Goal: Information Seeking & Learning: Learn about a topic

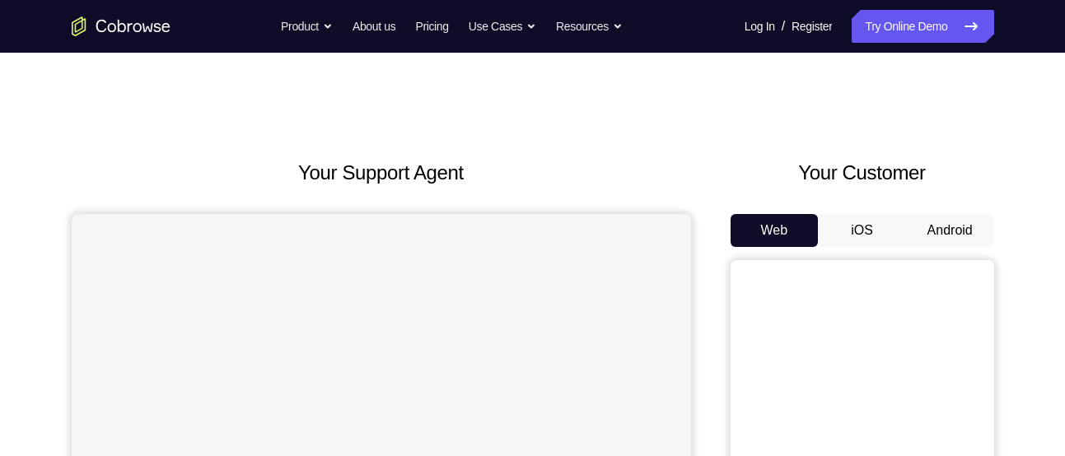
click at [969, 237] on button "Android" at bounding box center [950, 230] width 88 height 33
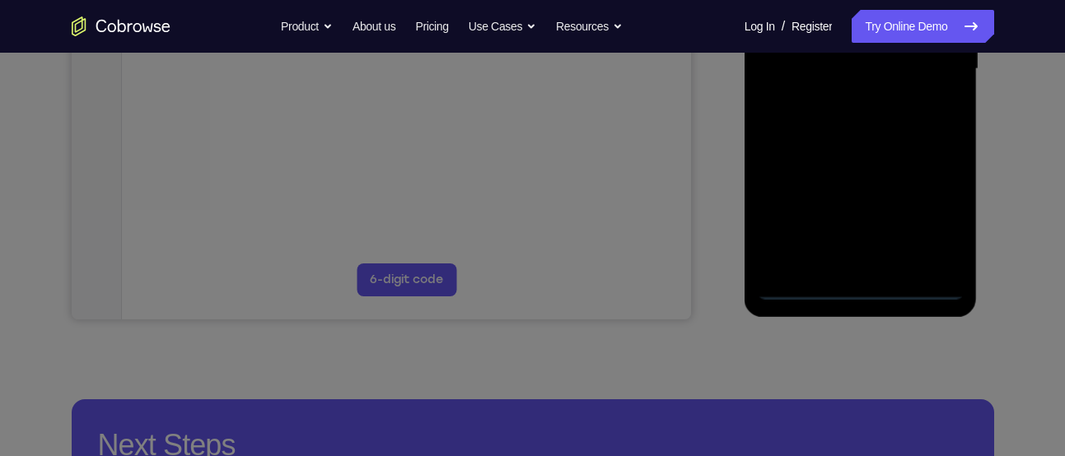
scroll to position [447, 0]
click at [864, 283] on icon at bounding box center [538, 163] width 1077 height 586
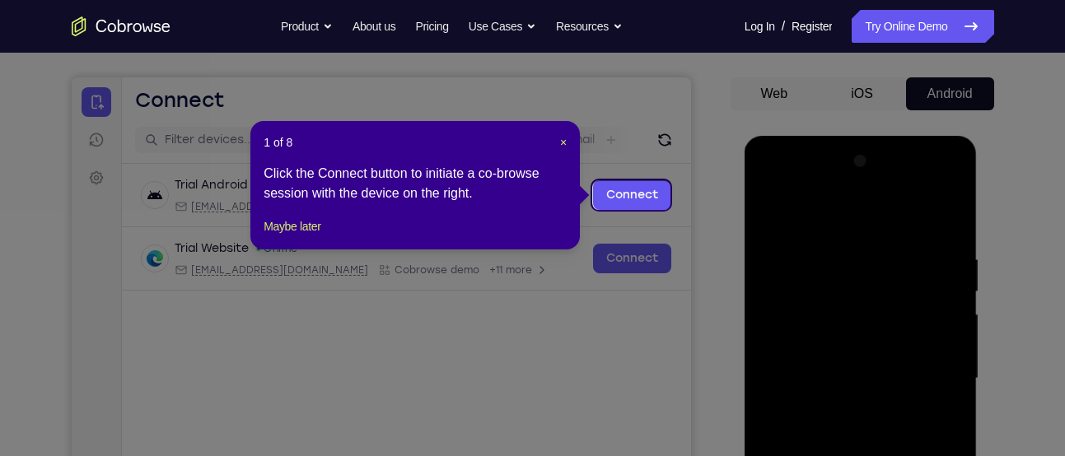
scroll to position [136, 0]
click at [561, 151] on button "×" at bounding box center [563, 143] width 7 height 16
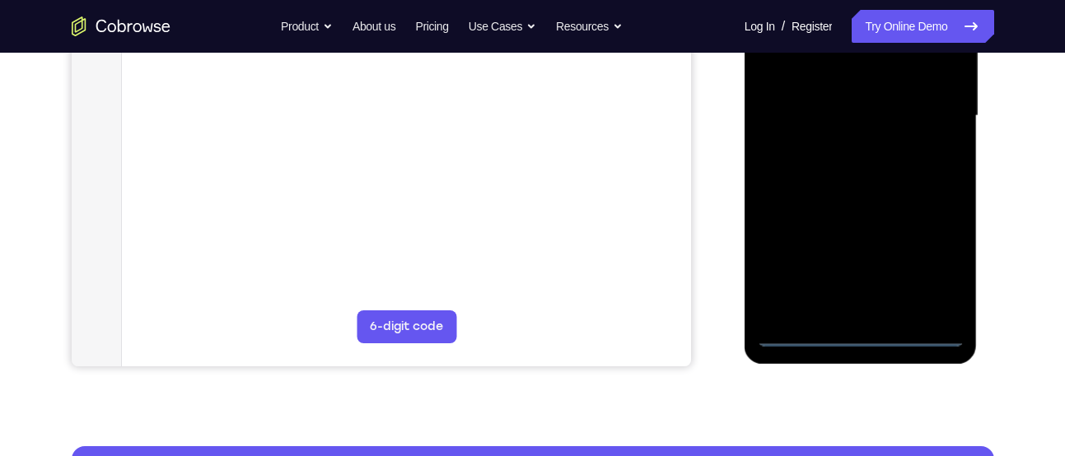
scroll to position [405, 0]
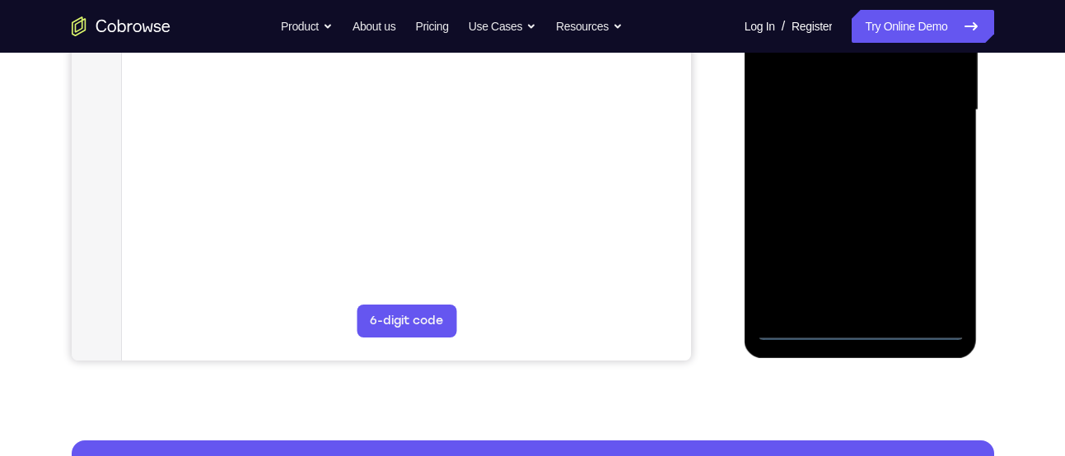
click at [863, 316] on div at bounding box center [861, 110] width 208 height 461
click at [863, 320] on div at bounding box center [861, 110] width 208 height 461
click at [855, 323] on div at bounding box center [861, 110] width 208 height 461
click at [856, 325] on div at bounding box center [861, 110] width 208 height 461
click at [942, 254] on div at bounding box center [861, 110] width 208 height 461
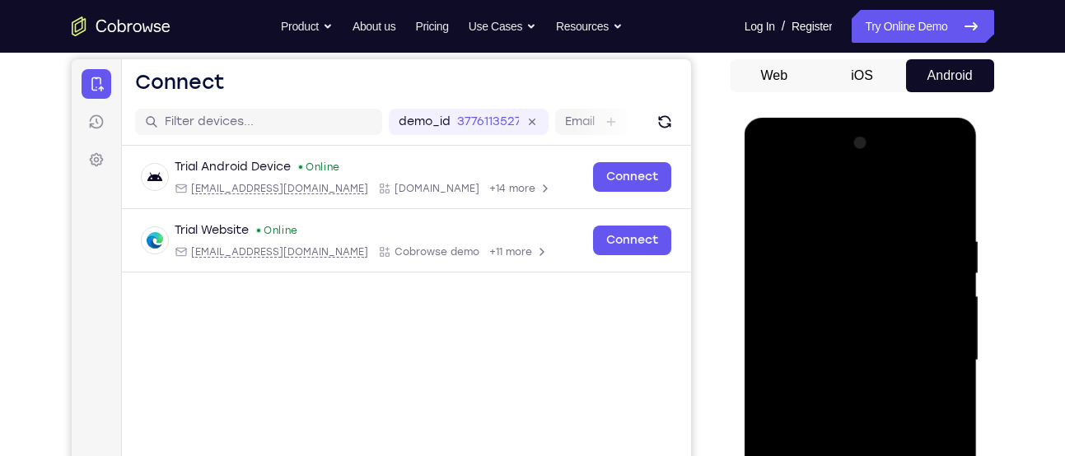
scroll to position [157, 0]
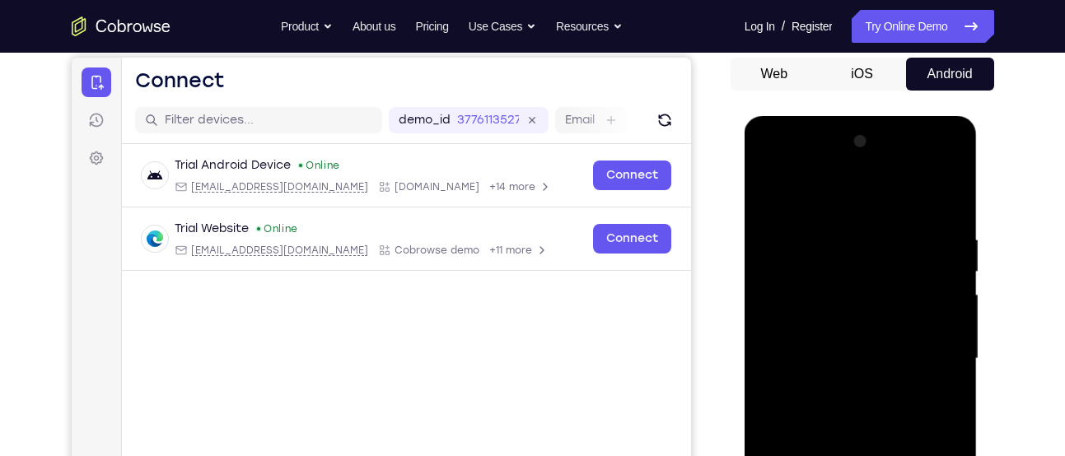
click at [881, 203] on div at bounding box center [861, 359] width 208 height 461
click at [935, 339] on div at bounding box center [861, 359] width 208 height 461
click at [844, 386] on div at bounding box center [861, 359] width 208 height 461
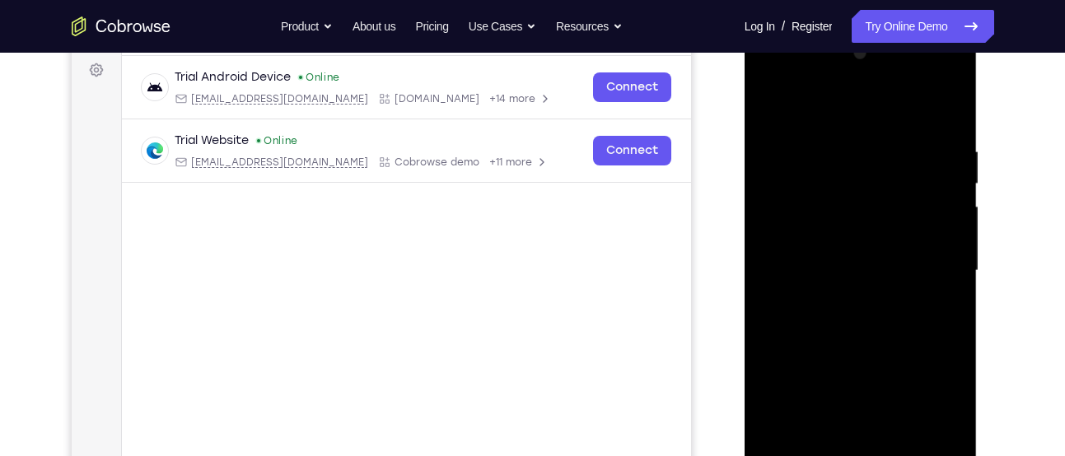
scroll to position [245, 0]
click at [831, 253] on div at bounding box center [861, 270] width 208 height 461
click at [838, 255] on div at bounding box center [861, 270] width 208 height 461
click at [838, 273] on div at bounding box center [861, 270] width 208 height 461
click at [827, 320] on div at bounding box center [861, 270] width 208 height 461
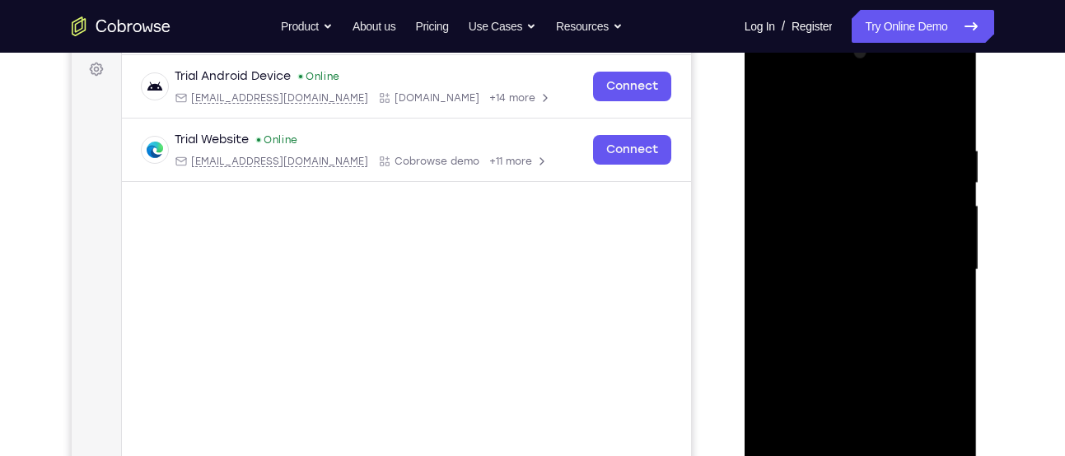
click at [840, 324] on div at bounding box center [861, 270] width 208 height 461
click at [936, 293] on div at bounding box center [861, 270] width 208 height 461
click at [851, 267] on div at bounding box center [861, 270] width 208 height 461
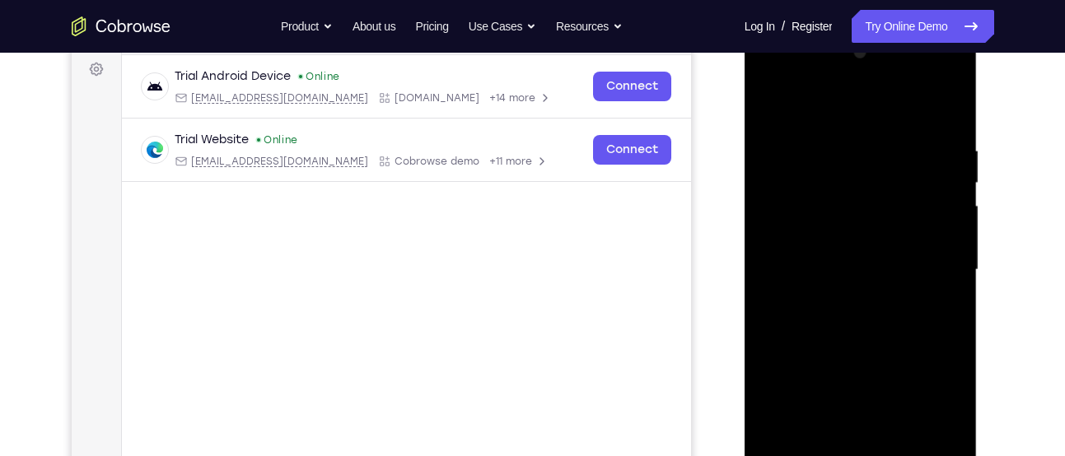
click at [841, 318] on div at bounding box center [861, 270] width 208 height 461
click at [855, 79] on div at bounding box center [861, 270] width 208 height 461
click at [851, 303] on div at bounding box center [861, 270] width 208 height 461
click at [852, 252] on div at bounding box center [861, 270] width 208 height 461
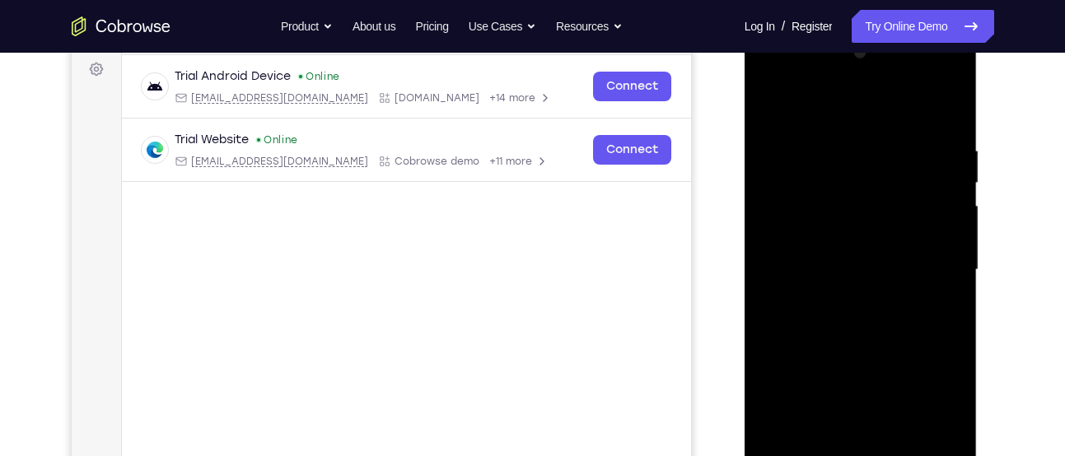
click at [852, 265] on div at bounding box center [861, 270] width 208 height 461
click at [837, 315] on div at bounding box center [861, 270] width 208 height 461
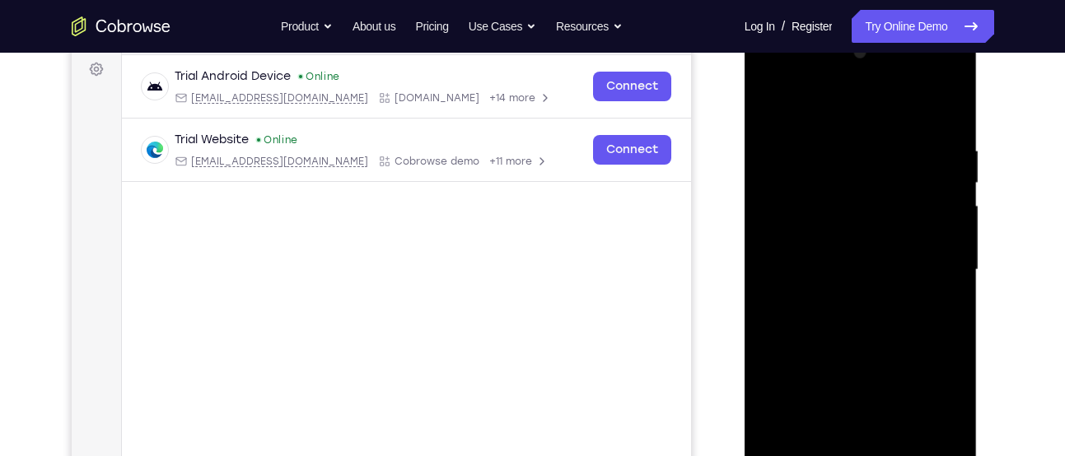
click at [837, 315] on div at bounding box center [861, 270] width 208 height 461
click at [939, 292] on div at bounding box center [861, 270] width 208 height 461
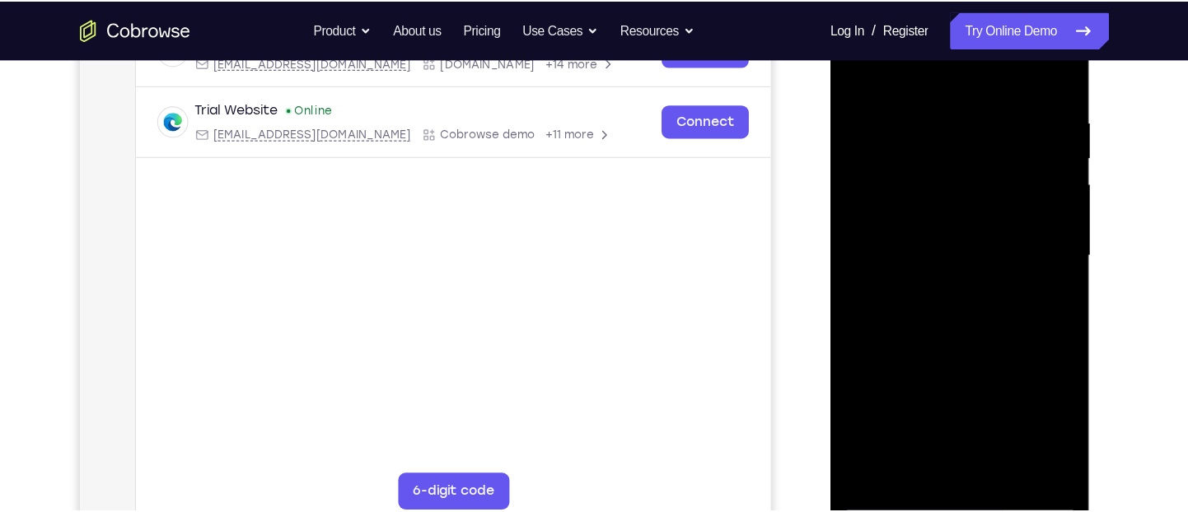
scroll to position [287, 0]
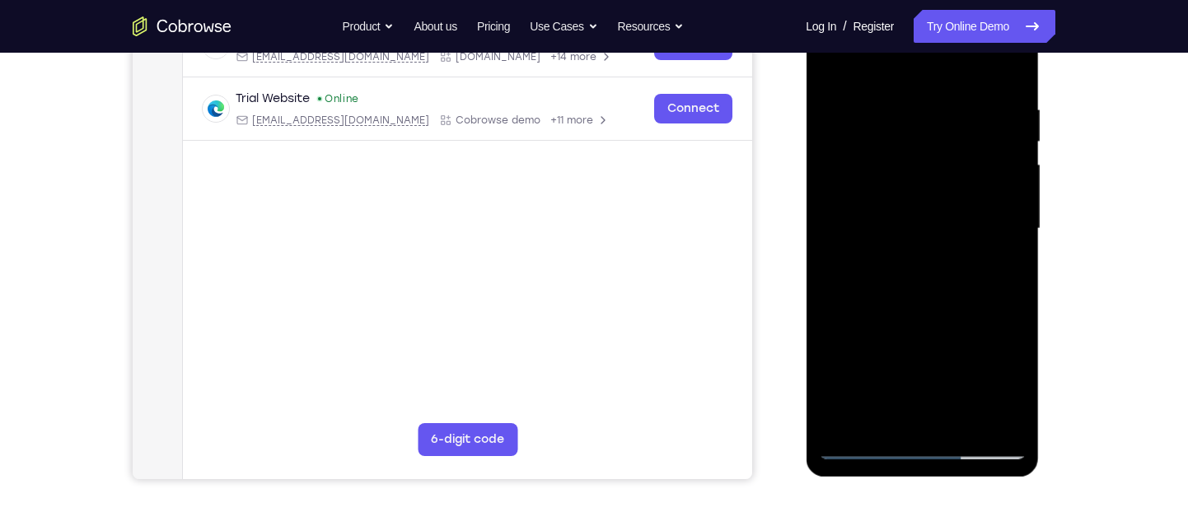
drag, startPoint x: 1002, startPoint y: 344, endPoint x: 1005, endPoint y: 276, distance: 68.4
click at [1005, 276] on div at bounding box center [922, 228] width 208 height 461
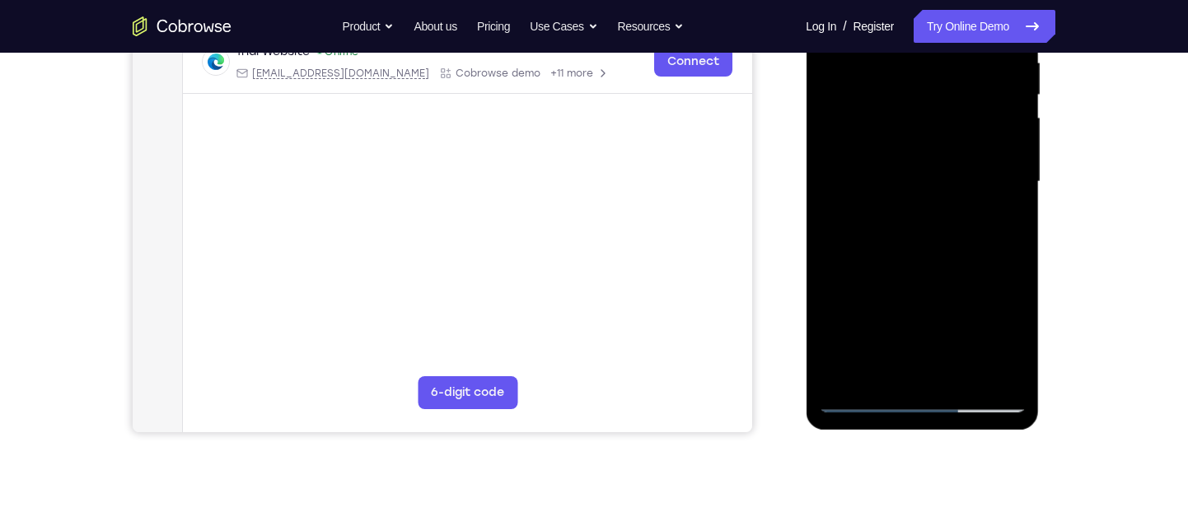
scroll to position [341, 0]
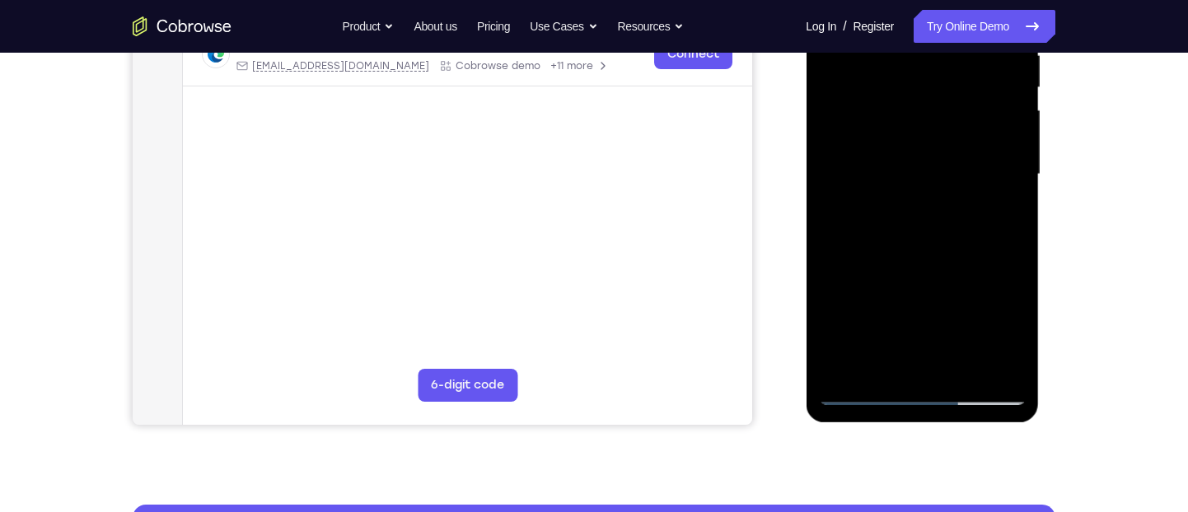
click at [970, 360] on div at bounding box center [922, 174] width 208 height 461
click at [921, 262] on div at bounding box center [922, 174] width 208 height 461
click at [1002, 122] on div at bounding box center [922, 174] width 208 height 461
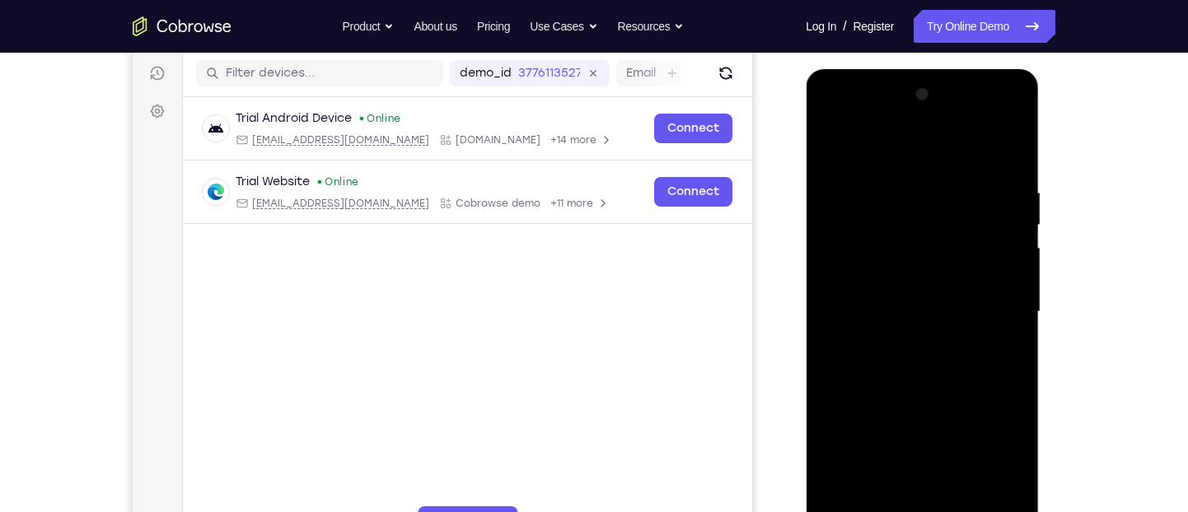
scroll to position [200, 0]
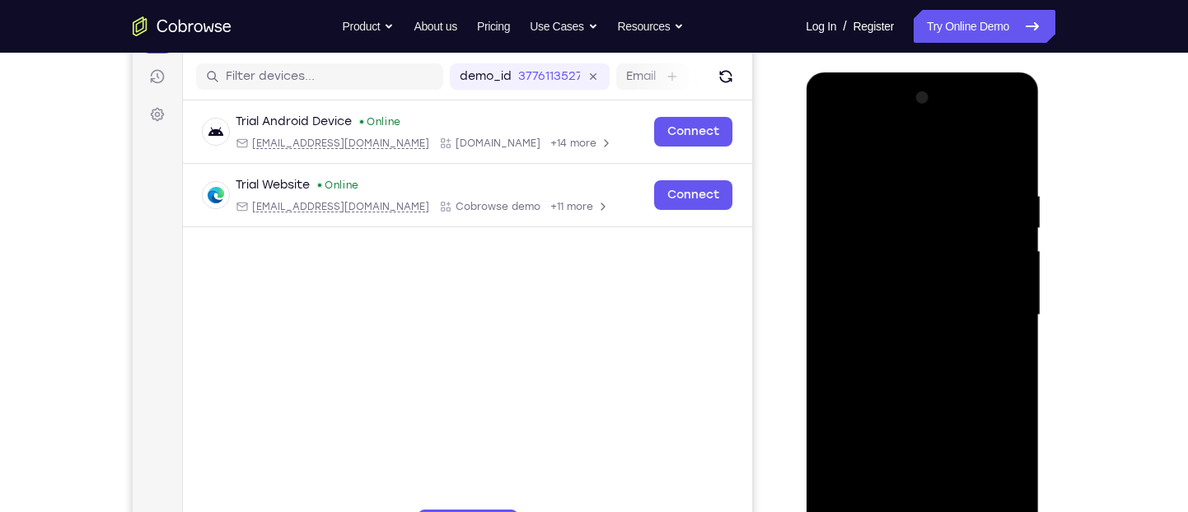
click at [834, 144] on div at bounding box center [922, 315] width 208 height 461
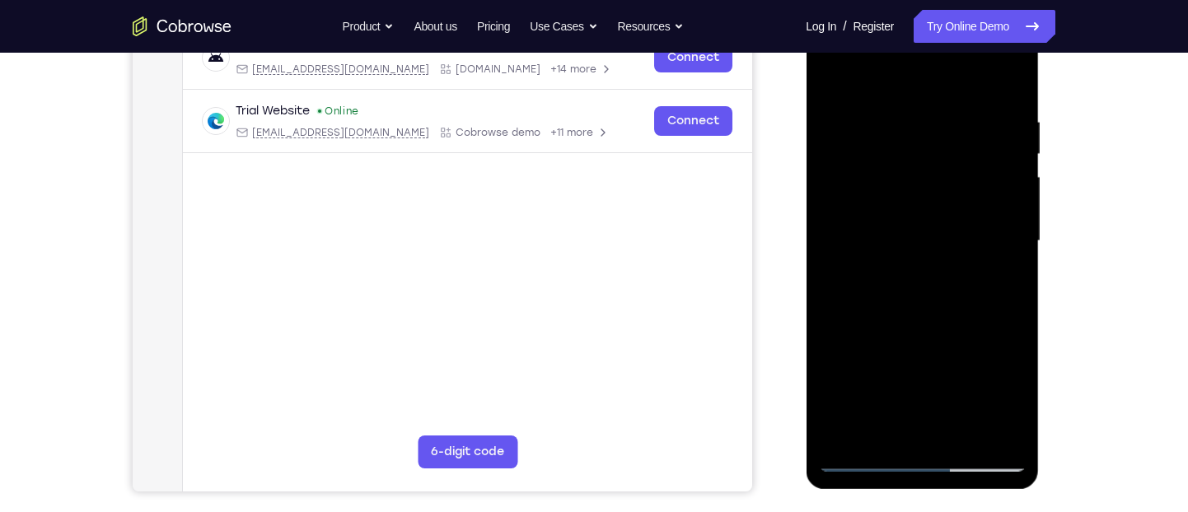
scroll to position [280, 0]
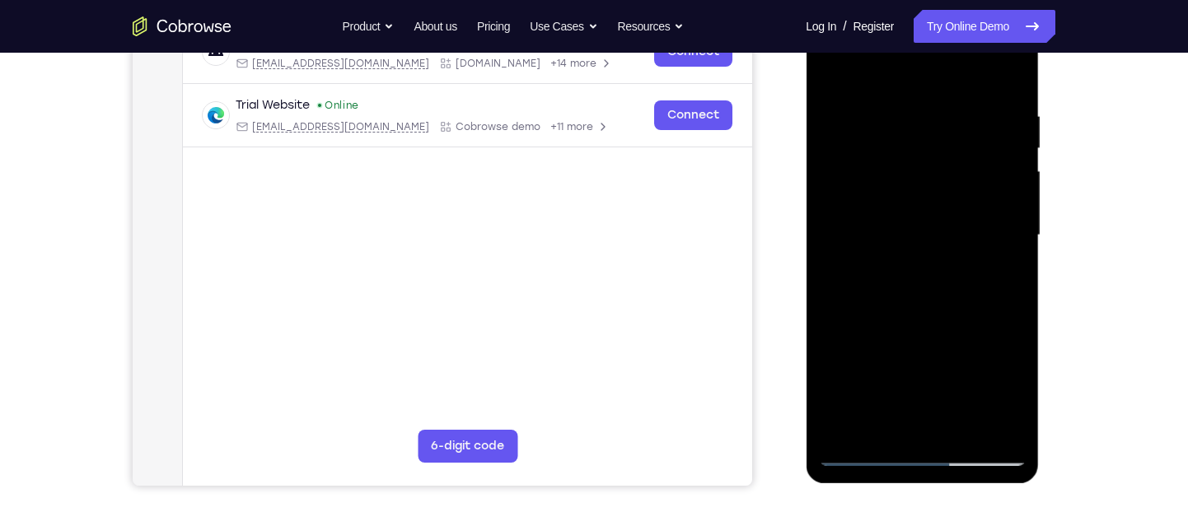
click at [939, 209] on div at bounding box center [922, 235] width 208 height 461
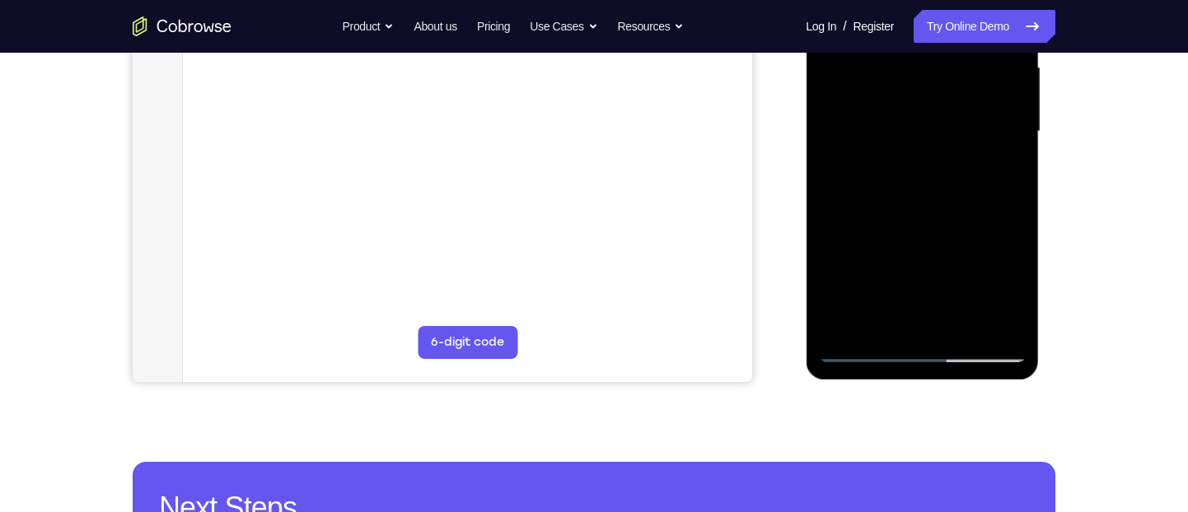
scroll to position [386, 0]
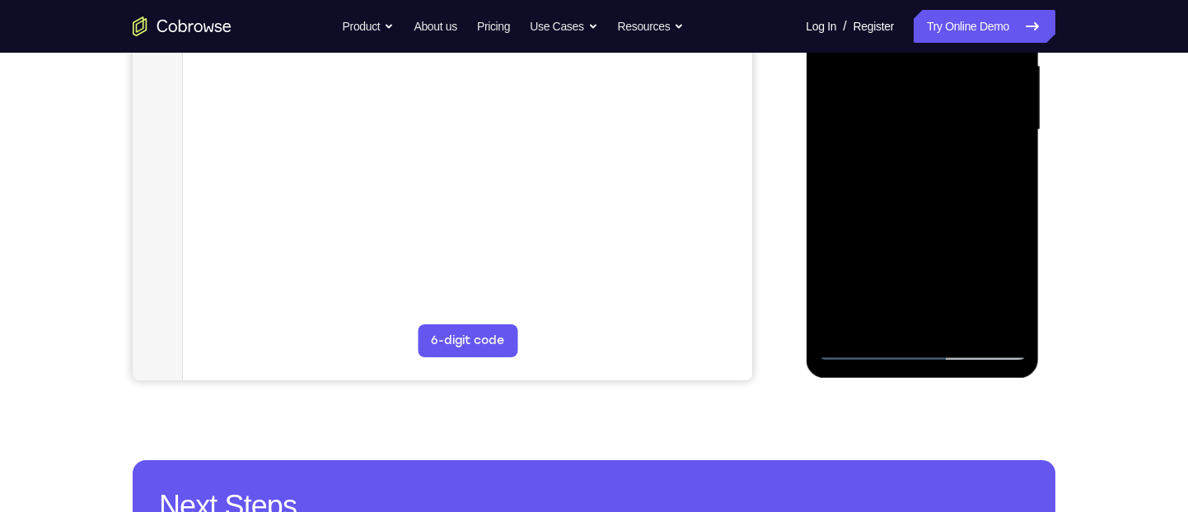
click at [866, 357] on div at bounding box center [922, 130] width 208 height 461
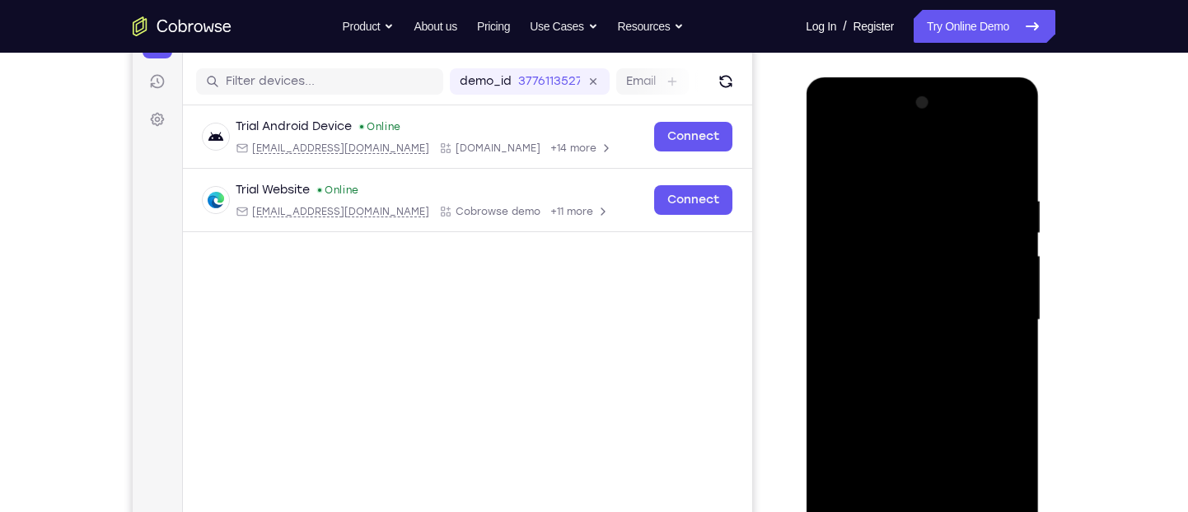
scroll to position [193, 0]
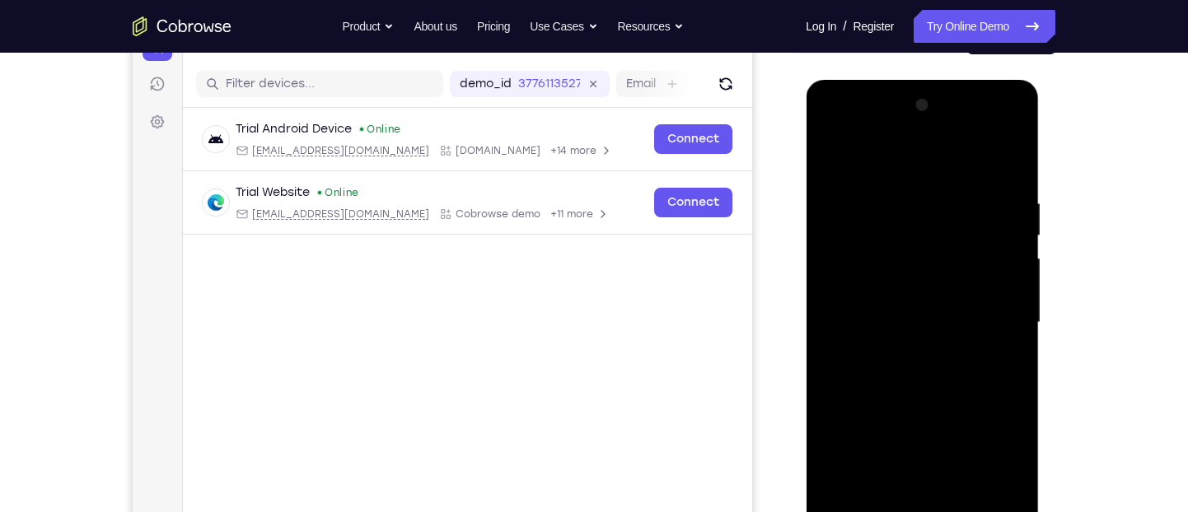
click at [832, 158] on div at bounding box center [922, 322] width 208 height 461
click at [835, 156] on div at bounding box center [922, 322] width 208 height 461
click at [904, 185] on div at bounding box center [922, 322] width 208 height 461
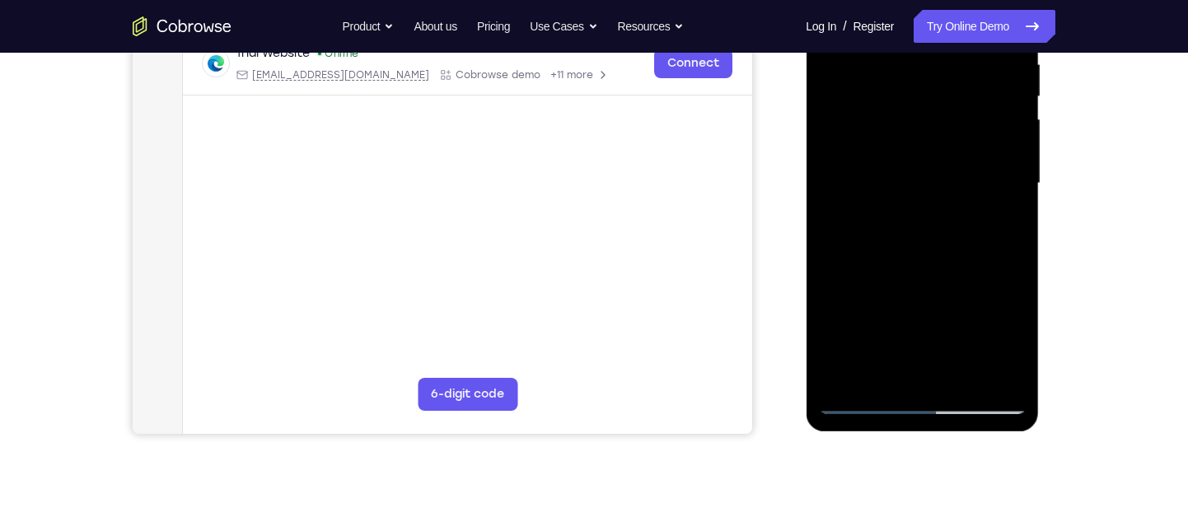
scroll to position [206, 0]
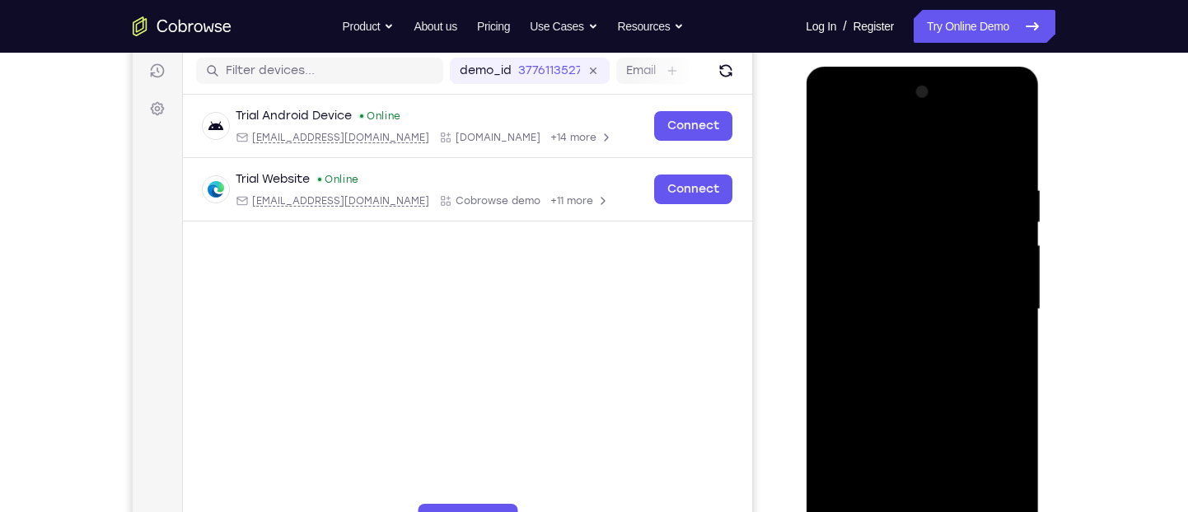
click at [1004, 290] on div at bounding box center [922, 309] width 208 height 461
click at [846, 297] on div at bounding box center [922, 309] width 208 height 461
click at [1013, 301] on div at bounding box center [922, 309] width 208 height 461
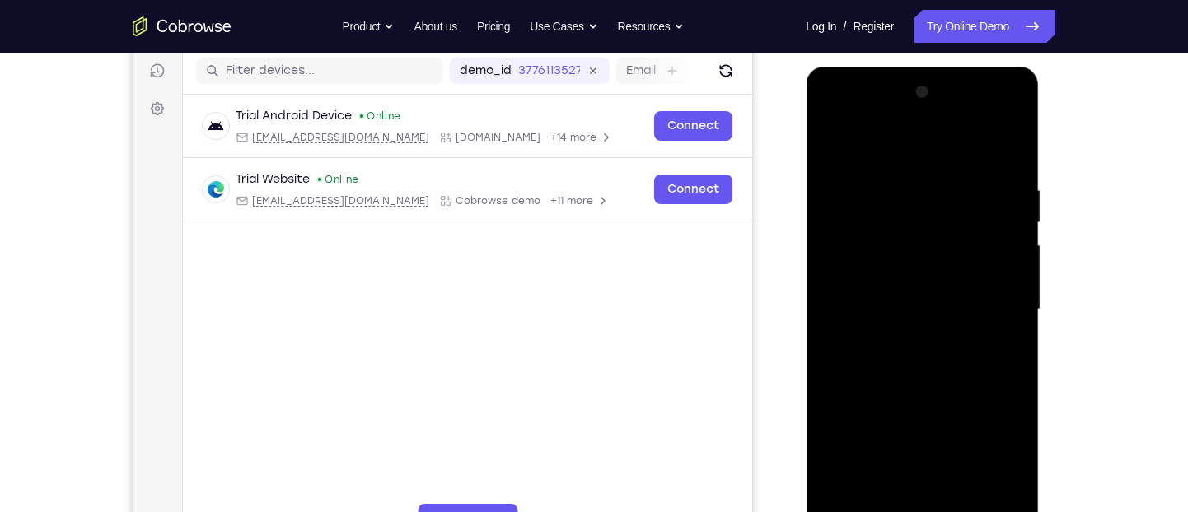
click at [1013, 301] on div at bounding box center [922, 309] width 208 height 461
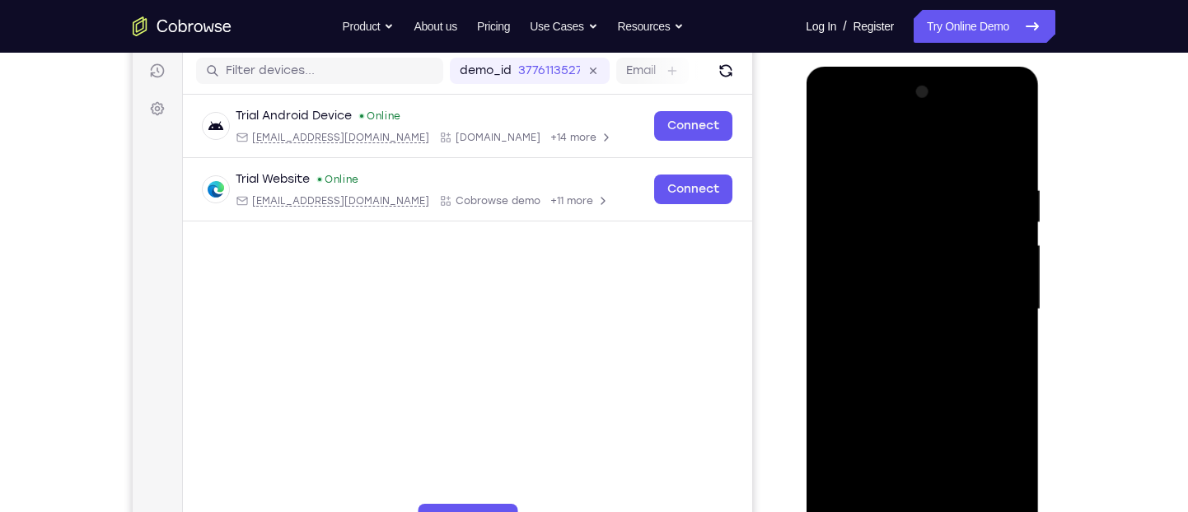
click at [1013, 301] on div at bounding box center [922, 309] width 208 height 461
click at [836, 306] on div at bounding box center [922, 309] width 208 height 461
click at [952, 256] on div at bounding box center [922, 309] width 208 height 461
click at [998, 290] on div at bounding box center [922, 309] width 208 height 461
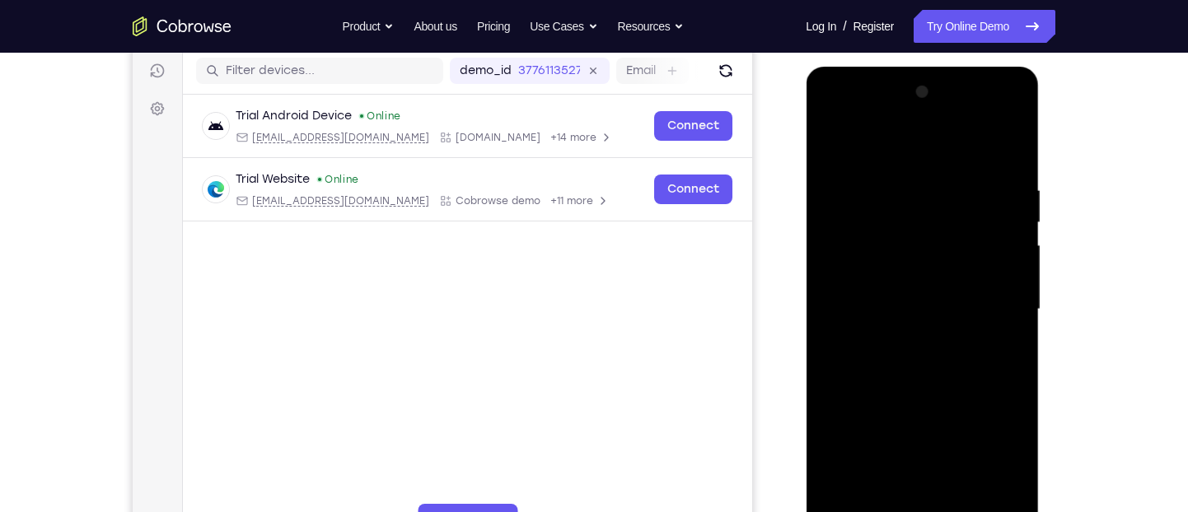
scroll to position [253, 0]
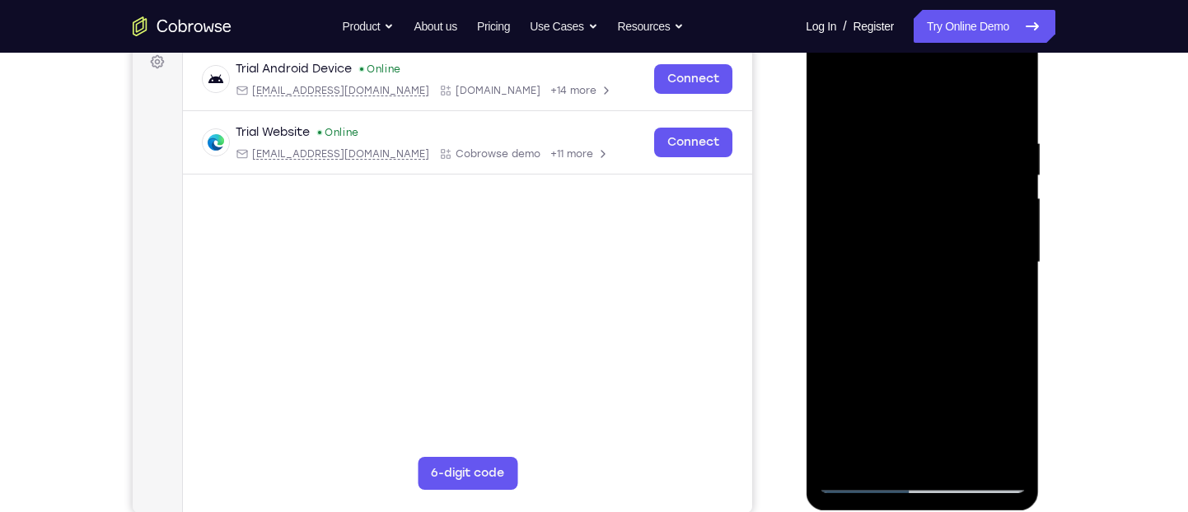
click at [1002, 256] on div at bounding box center [922, 262] width 208 height 461
drag, startPoint x: 1002, startPoint y: 256, endPoint x: 960, endPoint y: 265, distance: 43.0
click at [960, 265] on div at bounding box center [922, 262] width 208 height 461
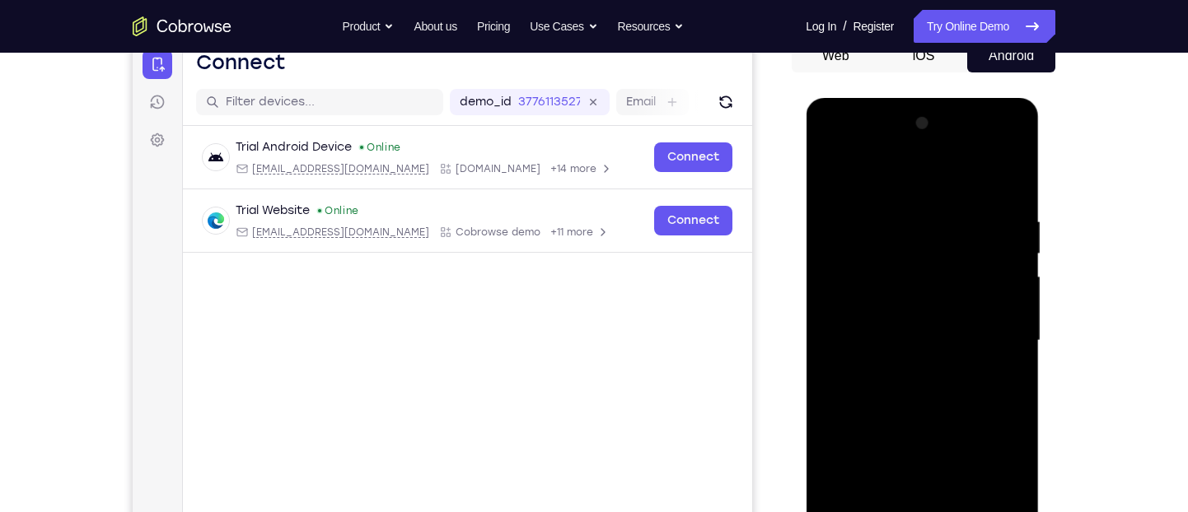
click at [1006, 189] on div at bounding box center [922, 340] width 208 height 461
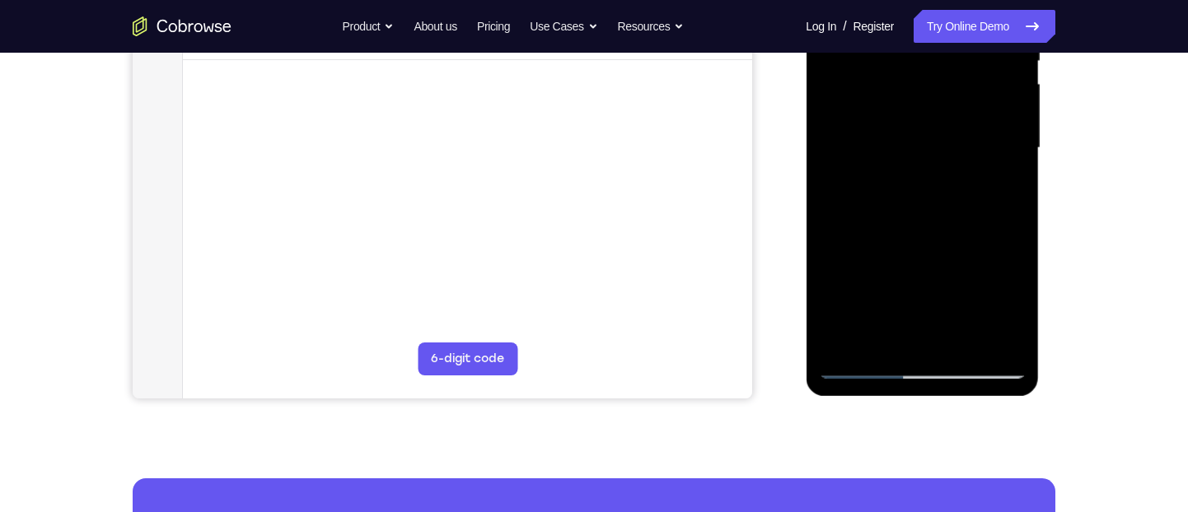
scroll to position [377, 0]
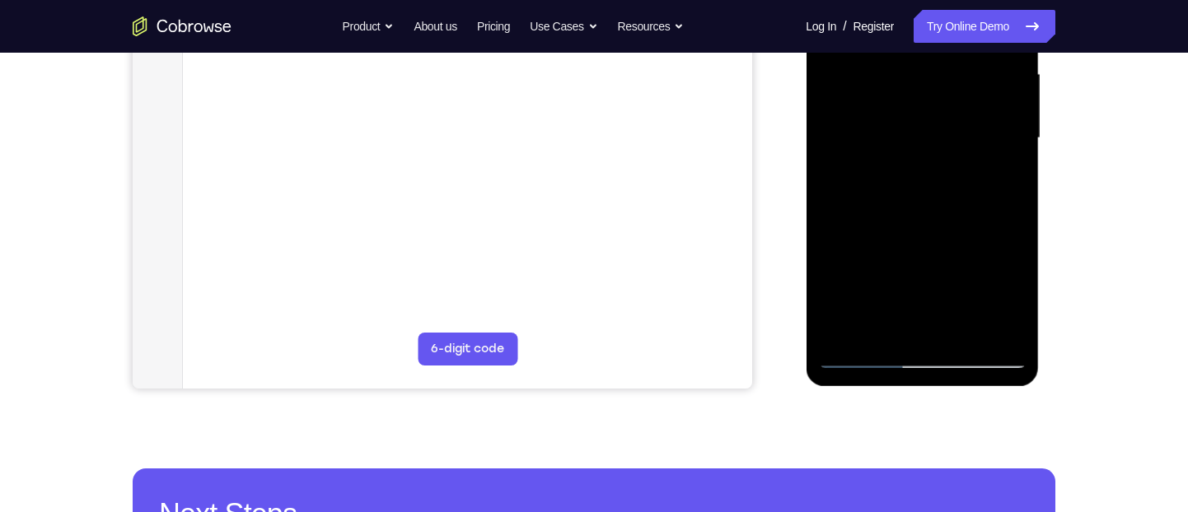
drag, startPoint x: 964, startPoint y: 281, endPoint x: 962, endPoint y: 133, distance: 148.3
click at [962, 133] on div at bounding box center [922, 138] width 208 height 461
drag, startPoint x: 950, startPoint y: 258, endPoint x: 967, endPoint y: 87, distance: 171.4
click at [967, 87] on div at bounding box center [922, 138] width 208 height 461
drag, startPoint x: 959, startPoint y: 232, endPoint x: 960, endPoint y: 142, distance: 90.6
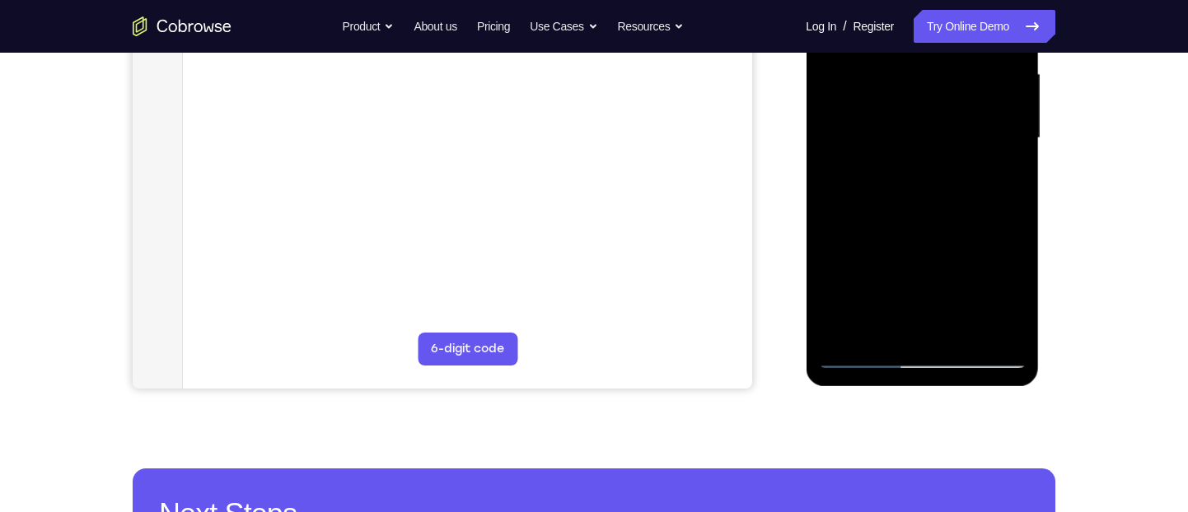
click at [960, 142] on div at bounding box center [922, 138] width 208 height 461
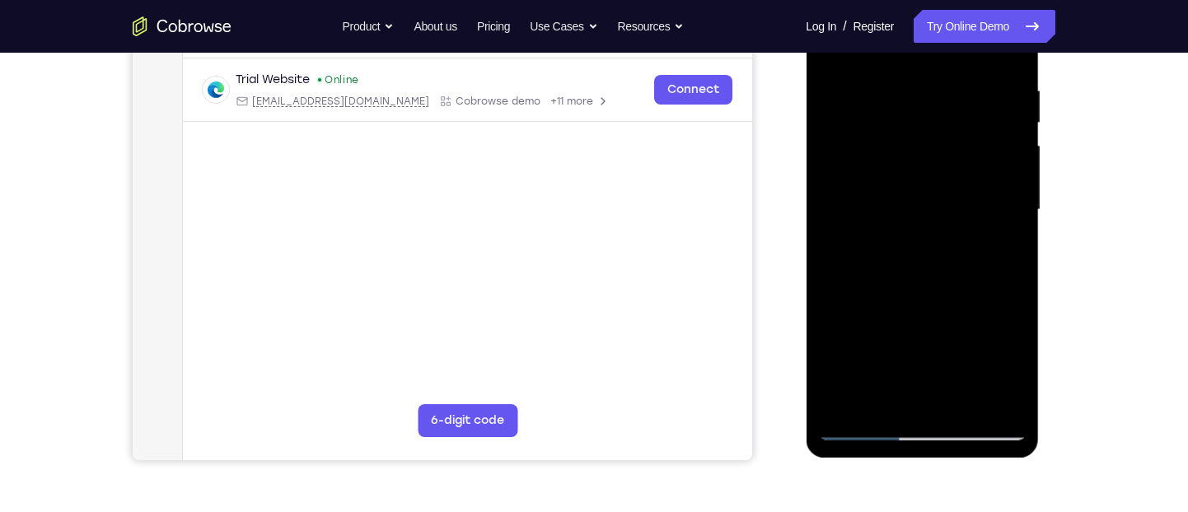
scroll to position [305, 0]
click at [959, 301] on div at bounding box center [922, 210] width 208 height 461
click at [1010, 235] on div at bounding box center [922, 210] width 208 height 461
drag, startPoint x: 962, startPoint y: 304, endPoint x: 965, endPoint y: 166, distance: 137.6
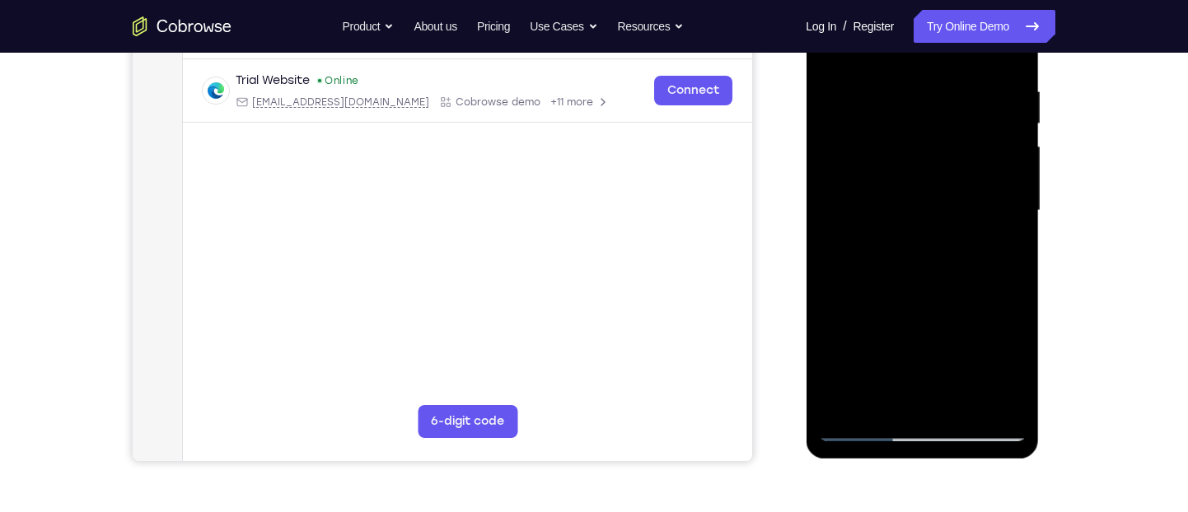
click at [965, 166] on div at bounding box center [922, 210] width 208 height 461
drag, startPoint x: 942, startPoint y: 300, endPoint x: 956, endPoint y: 162, distance: 138.3
click at [956, 162] on div at bounding box center [922, 210] width 208 height 461
drag, startPoint x: 949, startPoint y: 330, endPoint x: 962, endPoint y: 188, distance: 143.1
click at [962, 188] on div at bounding box center [922, 210] width 208 height 461
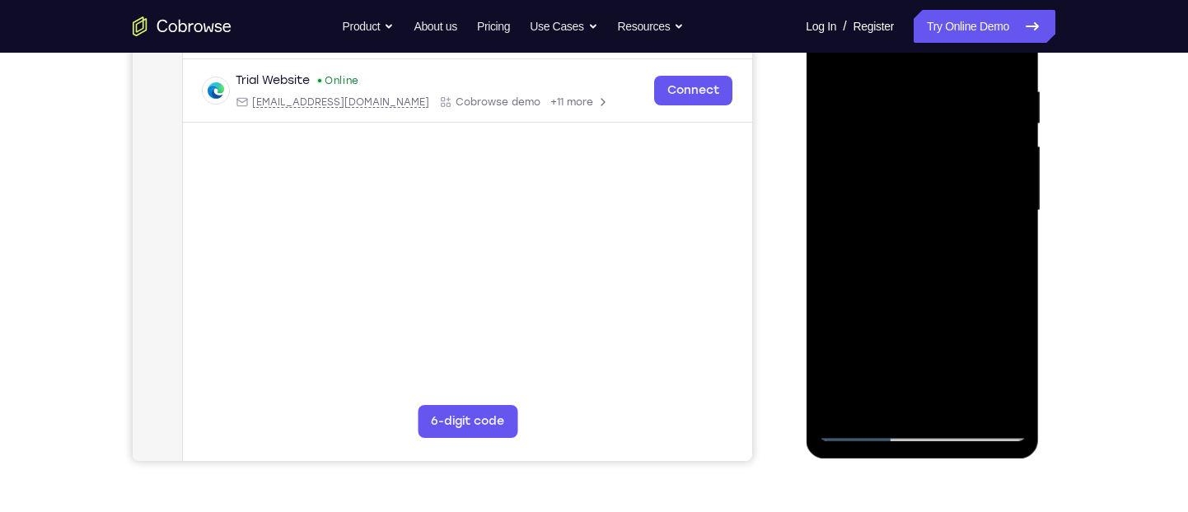
drag, startPoint x: 950, startPoint y: 329, endPoint x: 958, endPoint y: 152, distance: 177.3
click at [958, 152] on div at bounding box center [922, 210] width 208 height 461
drag, startPoint x: 946, startPoint y: 343, endPoint x: 967, endPoint y: 153, distance: 191.4
click at [967, 153] on div at bounding box center [922, 210] width 208 height 461
drag, startPoint x: 909, startPoint y: 348, endPoint x: 931, endPoint y: 153, distance: 196.5
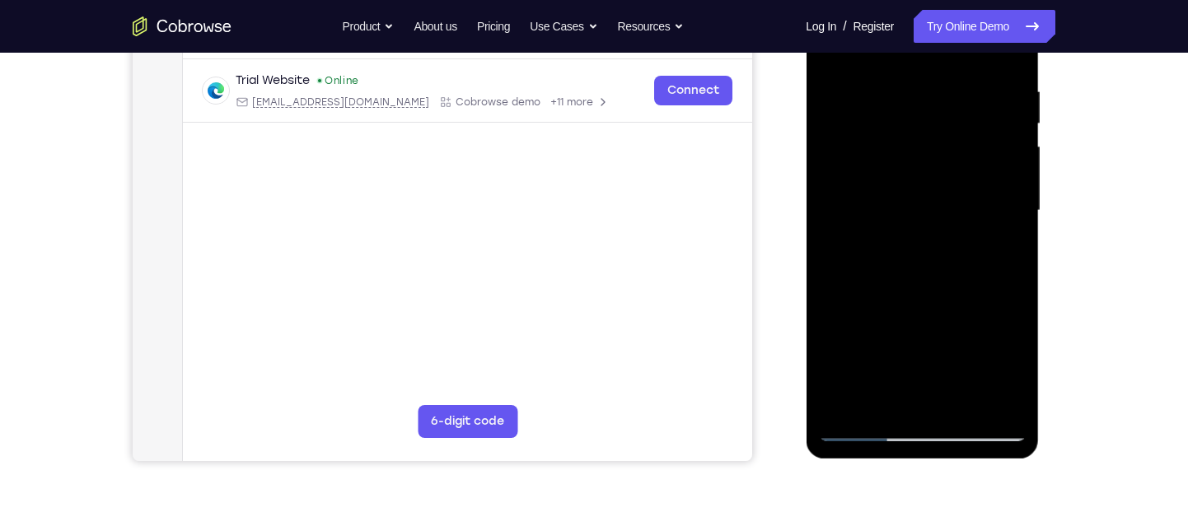
click at [931, 153] on div at bounding box center [922, 210] width 208 height 461
click at [843, 404] on div at bounding box center [922, 210] width 208 height 461
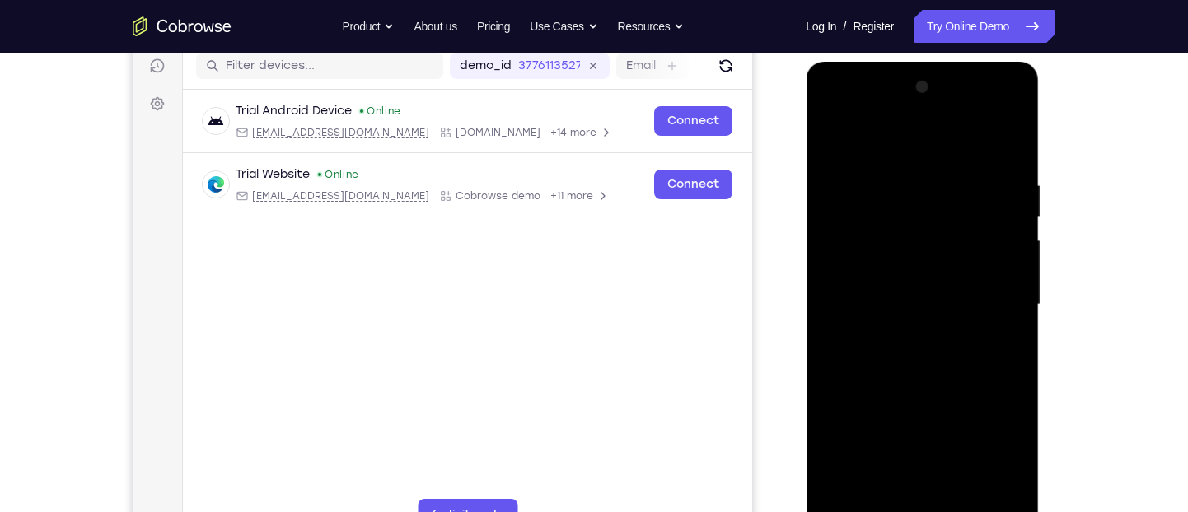
scroll to position [210, 0]
drag, startPoint x: 1006, startPoint y: 175, endPoint x: 862, endPoint y: 200, distance: 146.3
click at [862, 200] on div at bounding box center [922, 305] width 208 height 461
click at [867, 171] on div at bounding box center [922, 305] width 208 height 461
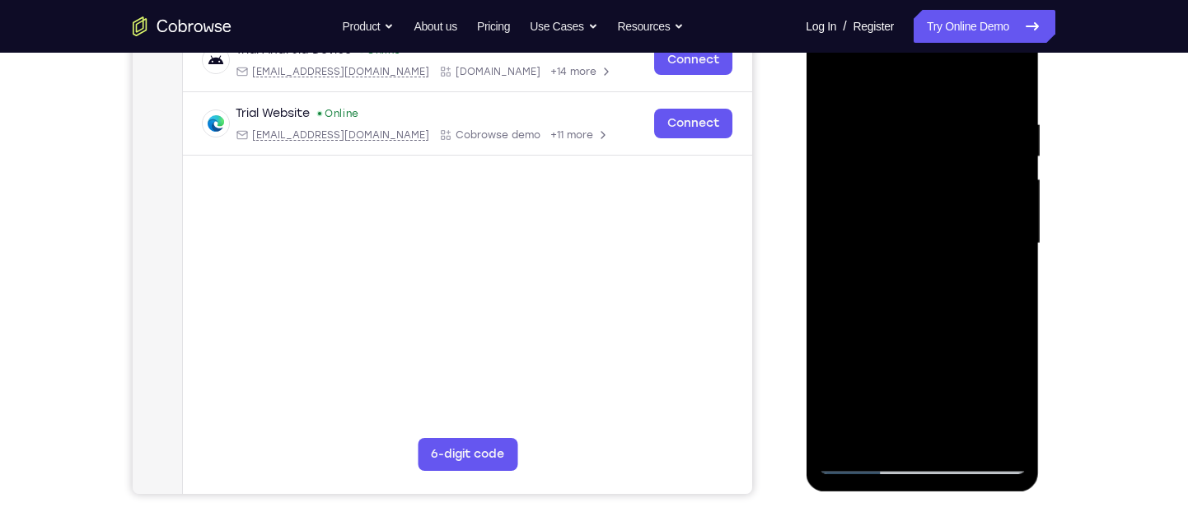
scroll to position [273, 0]
drag, startPoint x: 1006, startPoint y: 246, endPoint x: 993, endPoint y: 244, distance: 12.6
click at [993, 244] on div at bounding box center [922, 242] width 208 height 461
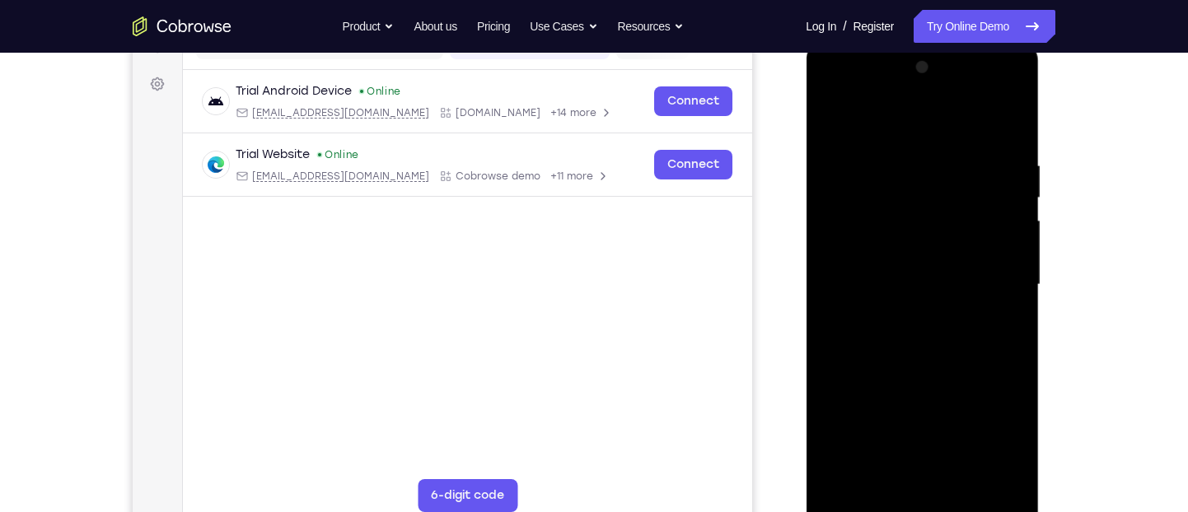
scroll to position [227, 0]
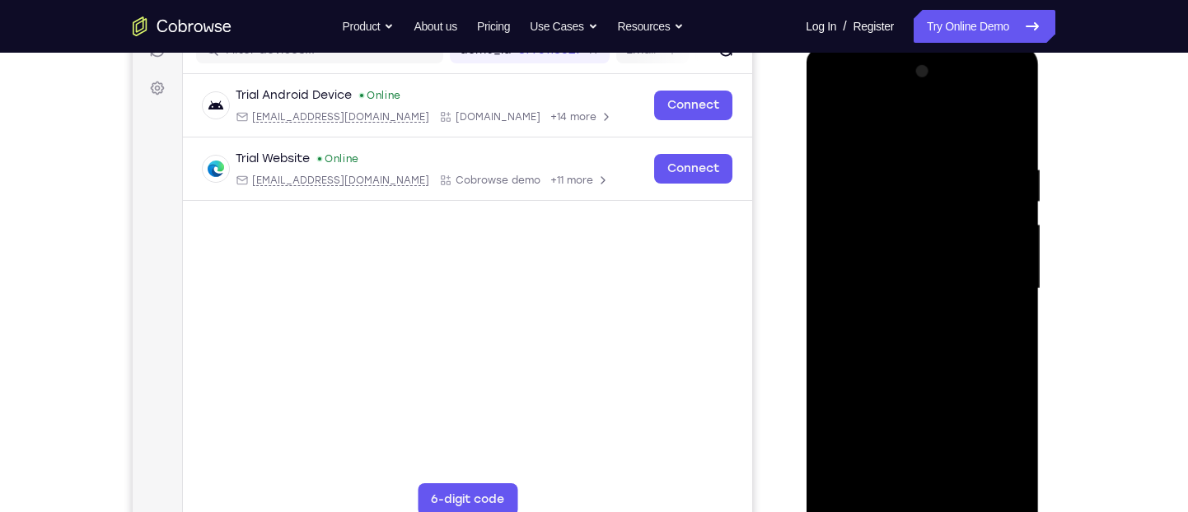
click at [871, 303] on div at bounding box center [922, 288] width 208 height 461
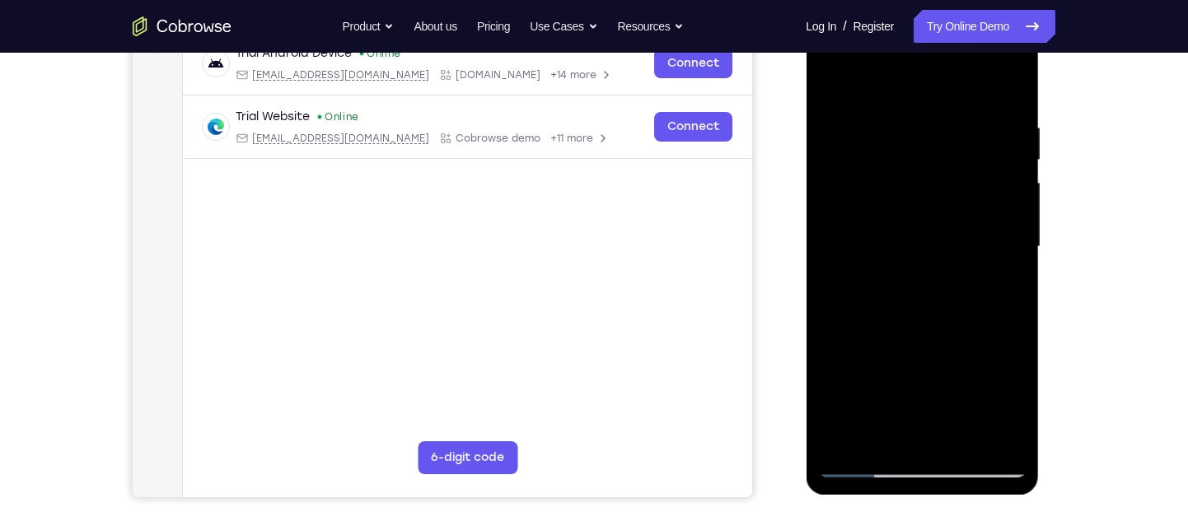
scroll to position [257, 0]
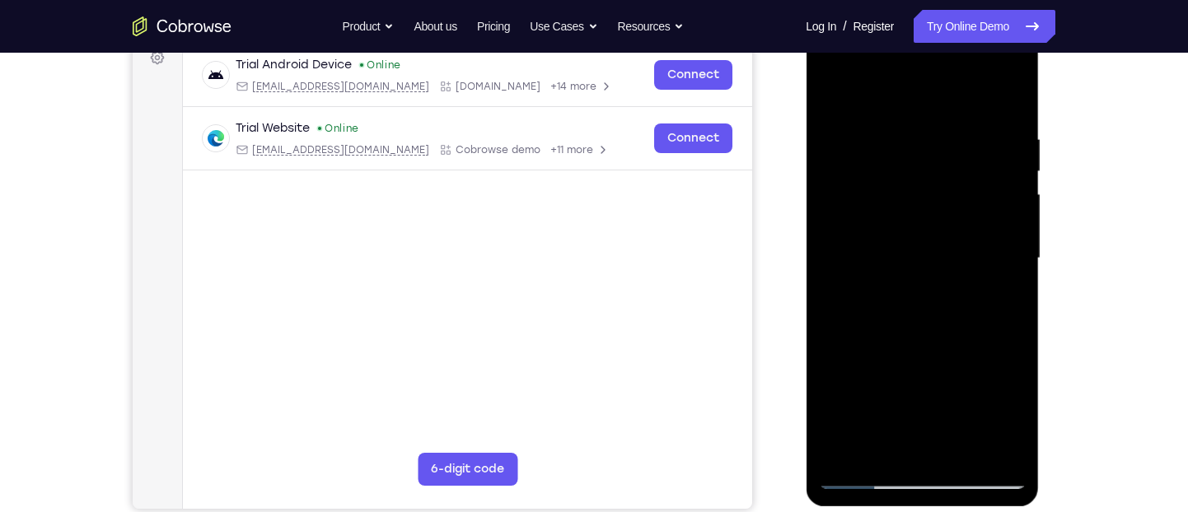
click at [837, 268] on div at bounding box center [922, 258] width 208 height 461
click at [839, 253] on div at bounding box center [922, 258] width 208 height 461
click at [965, 236] on div at bounding box center [922, 258] width 208 height 461
click at [1002, 262] on div at bounding box center [922, 258] width 208 height 461
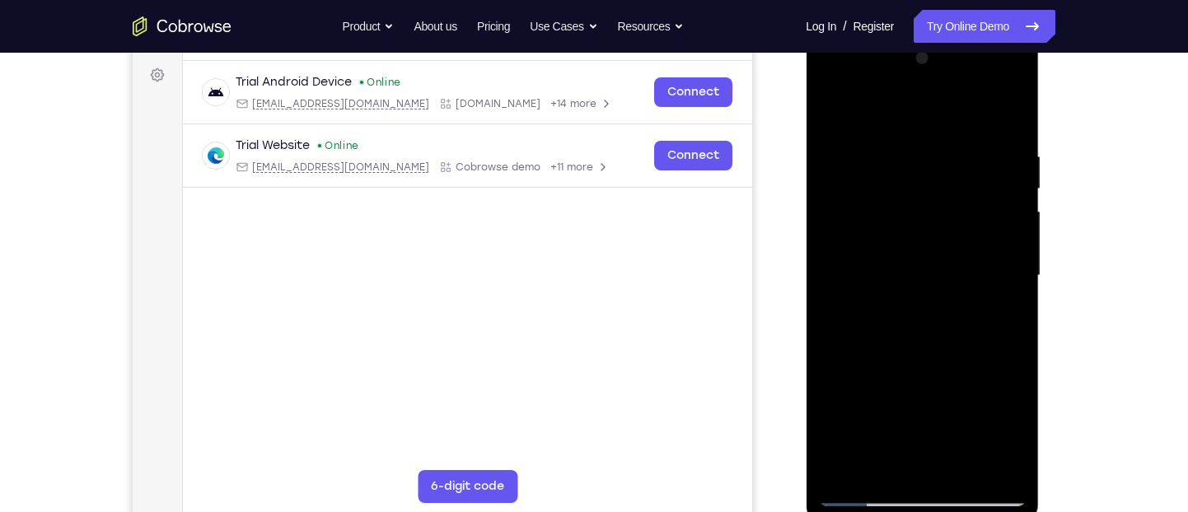
scroll to position [232, 0]
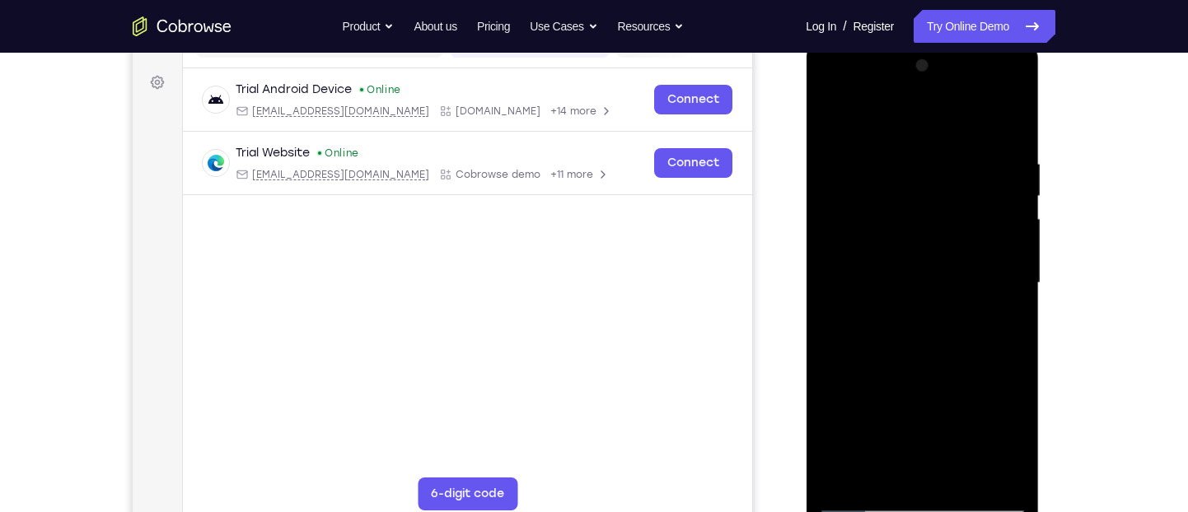
drag, startPoint x: 998, startPoint y: 287, endPoint x: 971, endPoint y: 273, distance: 29.5
click at [971, 273] on div at bounding box center [922, 283] width 208 height 461
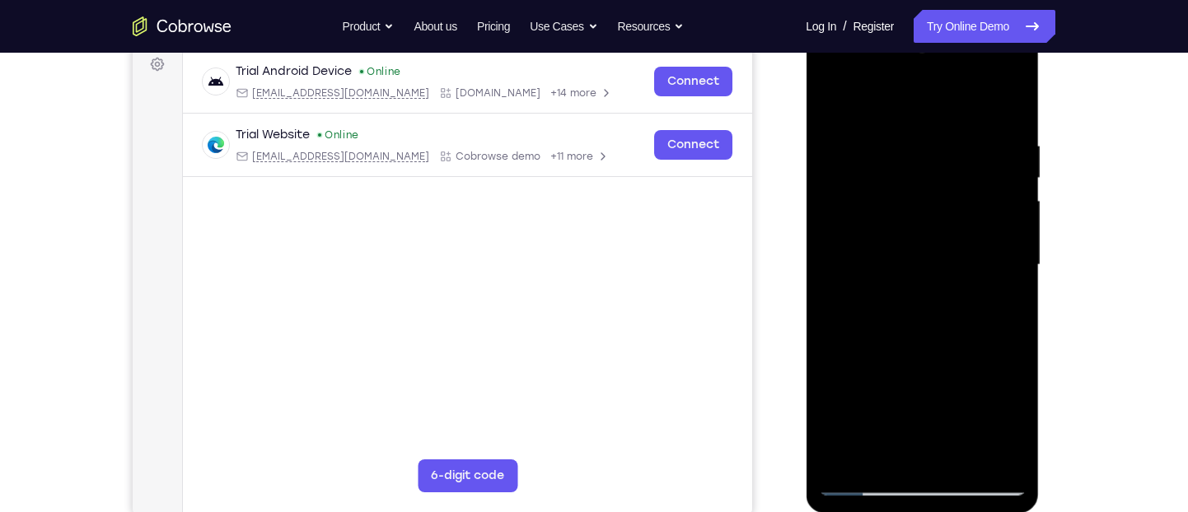
scroll to position [243, 0]
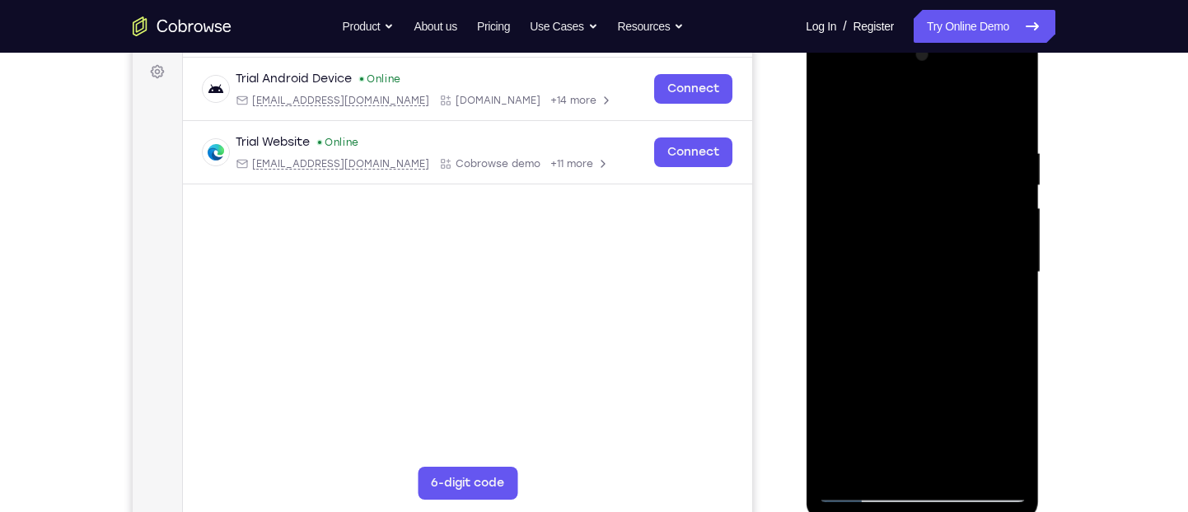
click at [835, 280] on div at bounding box center [922, 272] width 208 height 461
click at [1003, 250] on div at bounding box center [922, 272] width 208 height 461
click at [1011, 250] on div at bounding box center [922, 272] width 208 height 461
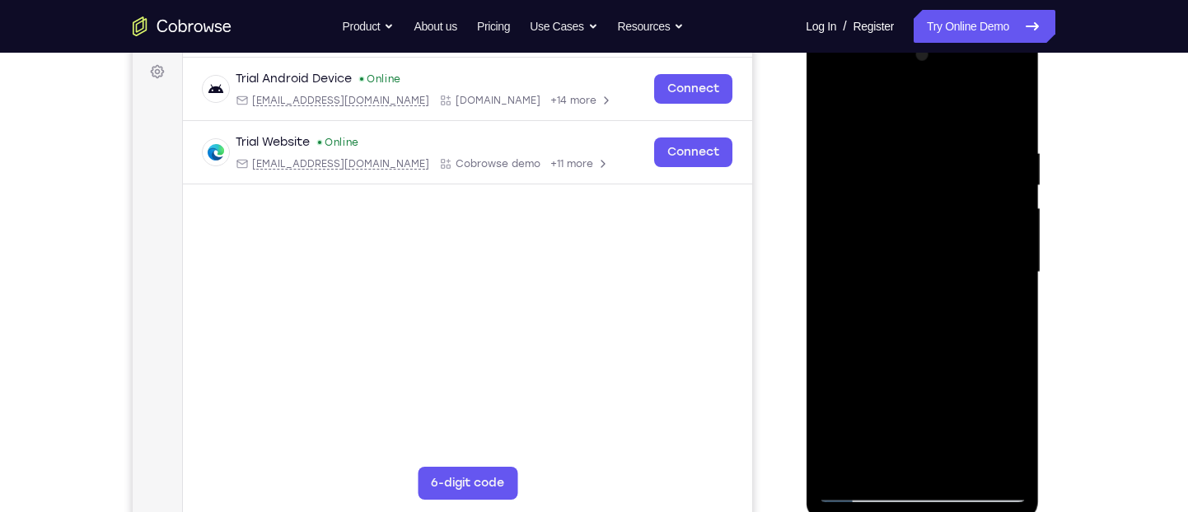
click at [1011, 250] on div at bounding box center [922, 272] width 208 height 461
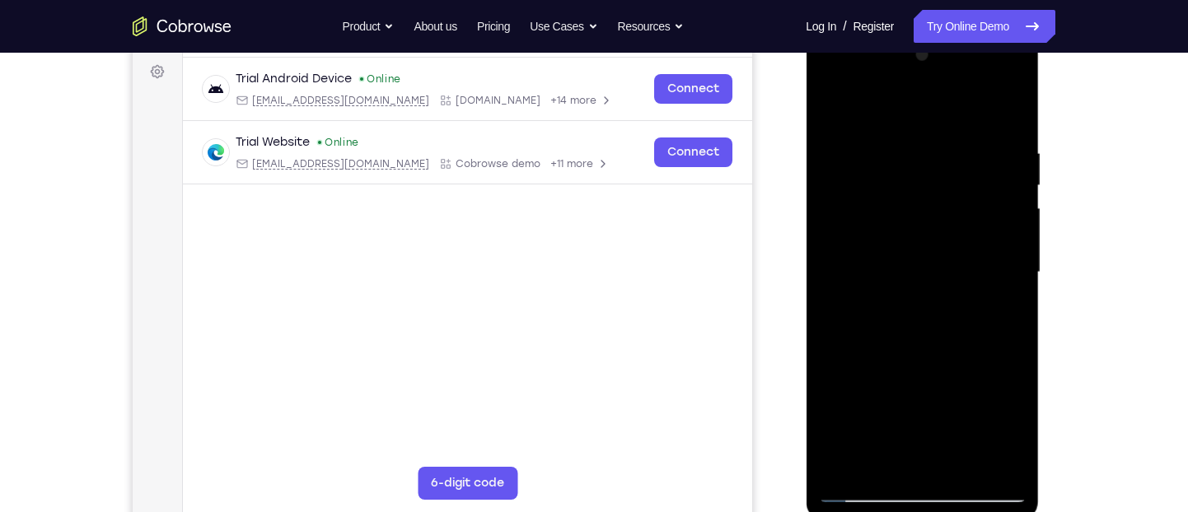
click at [1011, 250] on div at bounding box center [922, 272] width 208 height 461
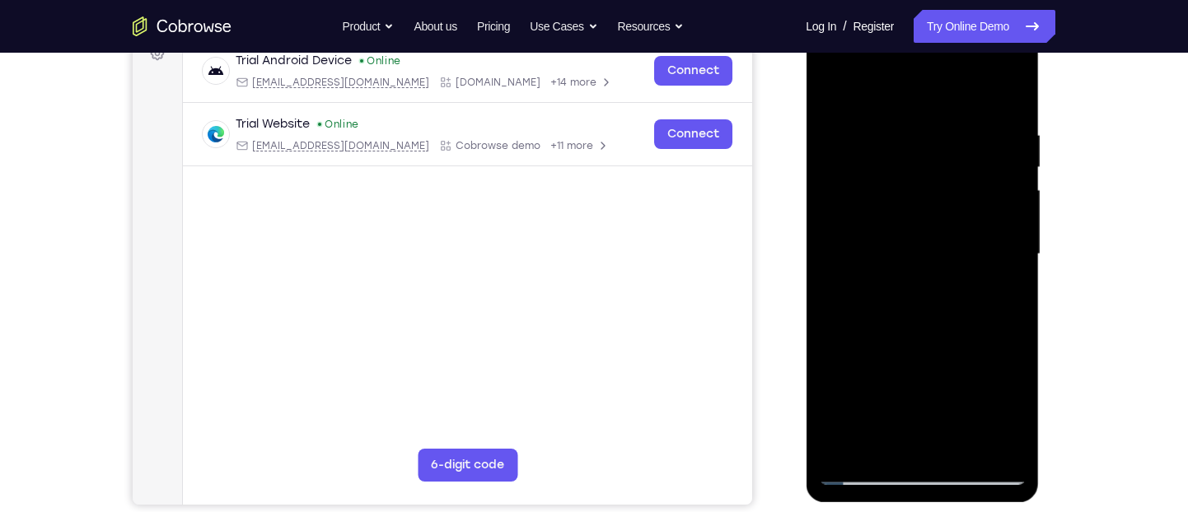
scroll to position [262, 0]
click at [1011, 250] on div at bounding box center [922, 253] width 208 height 461
drag, startPoint x: 1011, startPoint y: 231, endPoint x: 1011, endPoint y: 250, distance: 18.9
click at [1011, 250] on div at bounding box center [922, 253] width 208 height 461
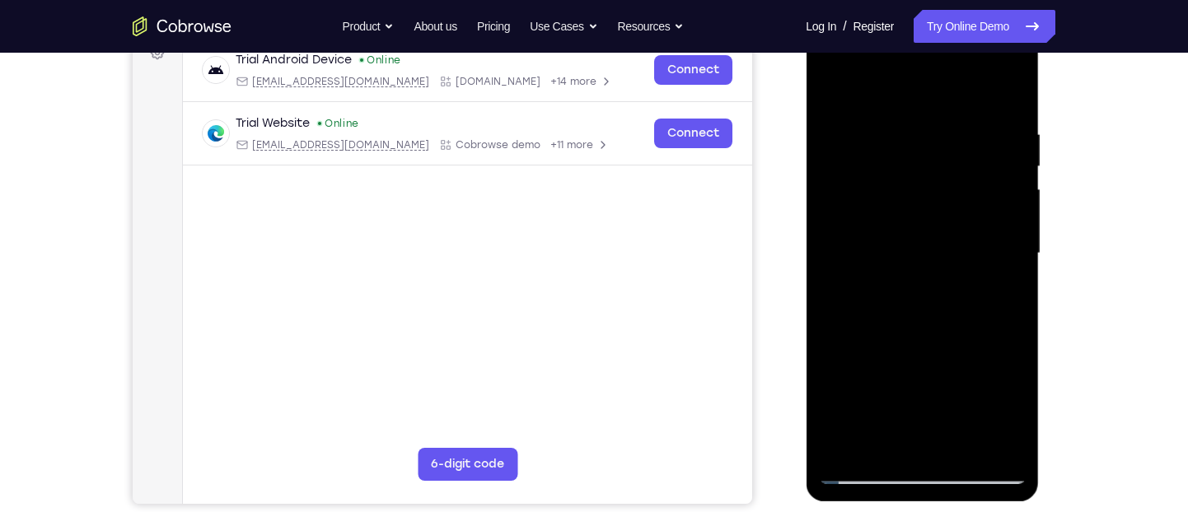
click at [1013, 244] on div at bounding box center [922, 253] width 208 height 461
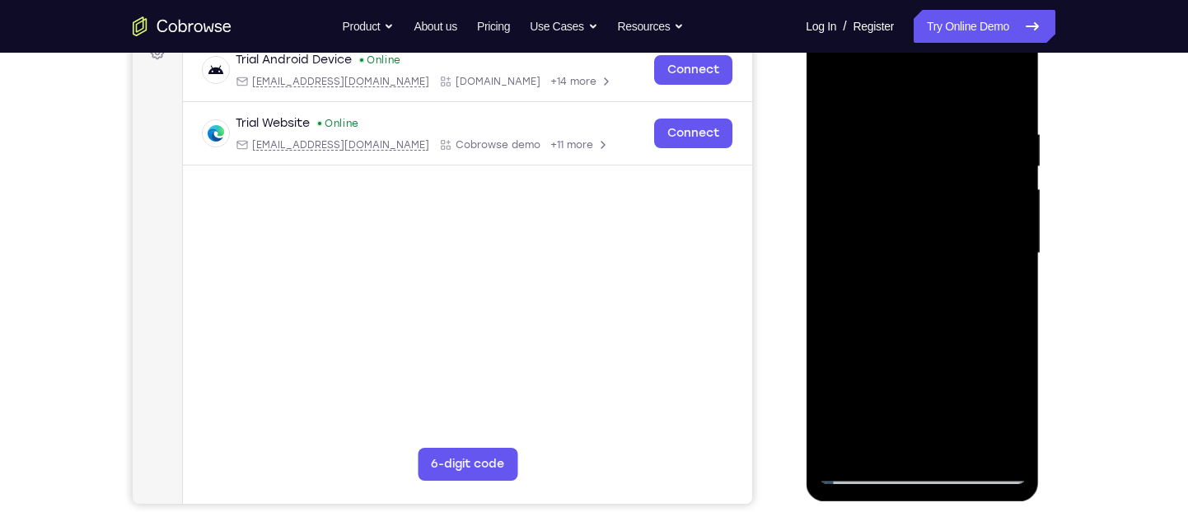
click at [1013, 244] on div at bounding box center [922, 253] width 208 height 461
drag, startPoint x: 840, startPoint y: 247, endPoint x: 994, endPoint y: 237, distance: 154.4
click at [994, 237] on div at bounding box center [922, 253] width 208 height 461
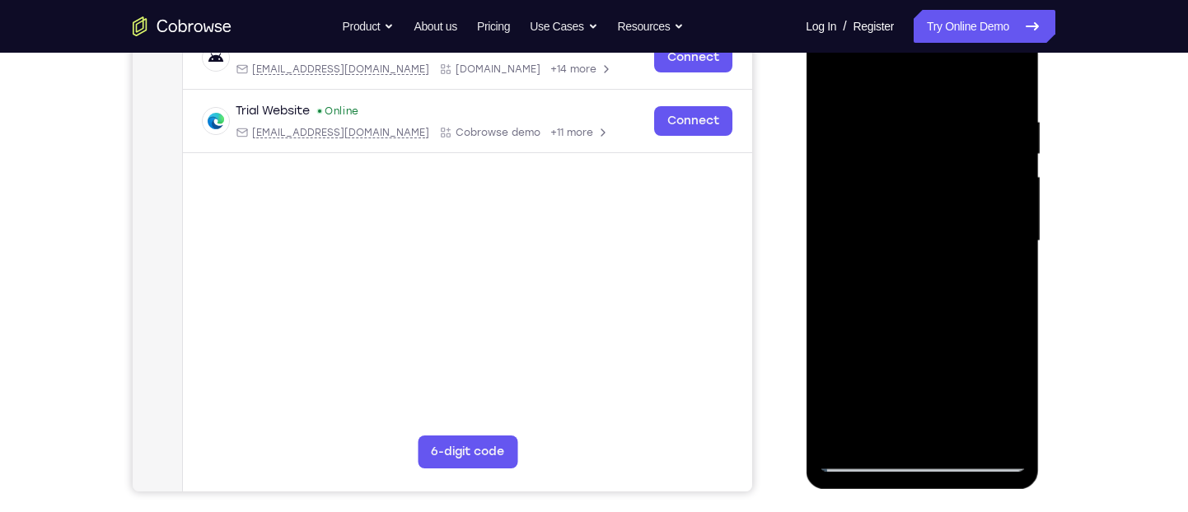
scroll to position [264, 0]
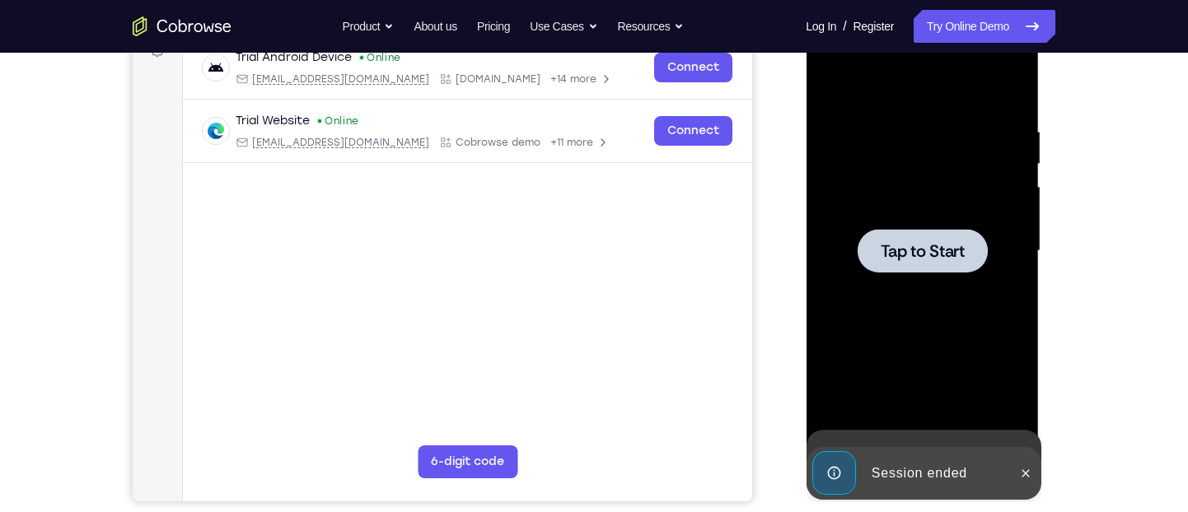
click at [965, 8] on div "Tap to Start" at bounding box center [922, 8] width 233 height 0
